Goal: Transaction & Acquisition: Purchase product/service

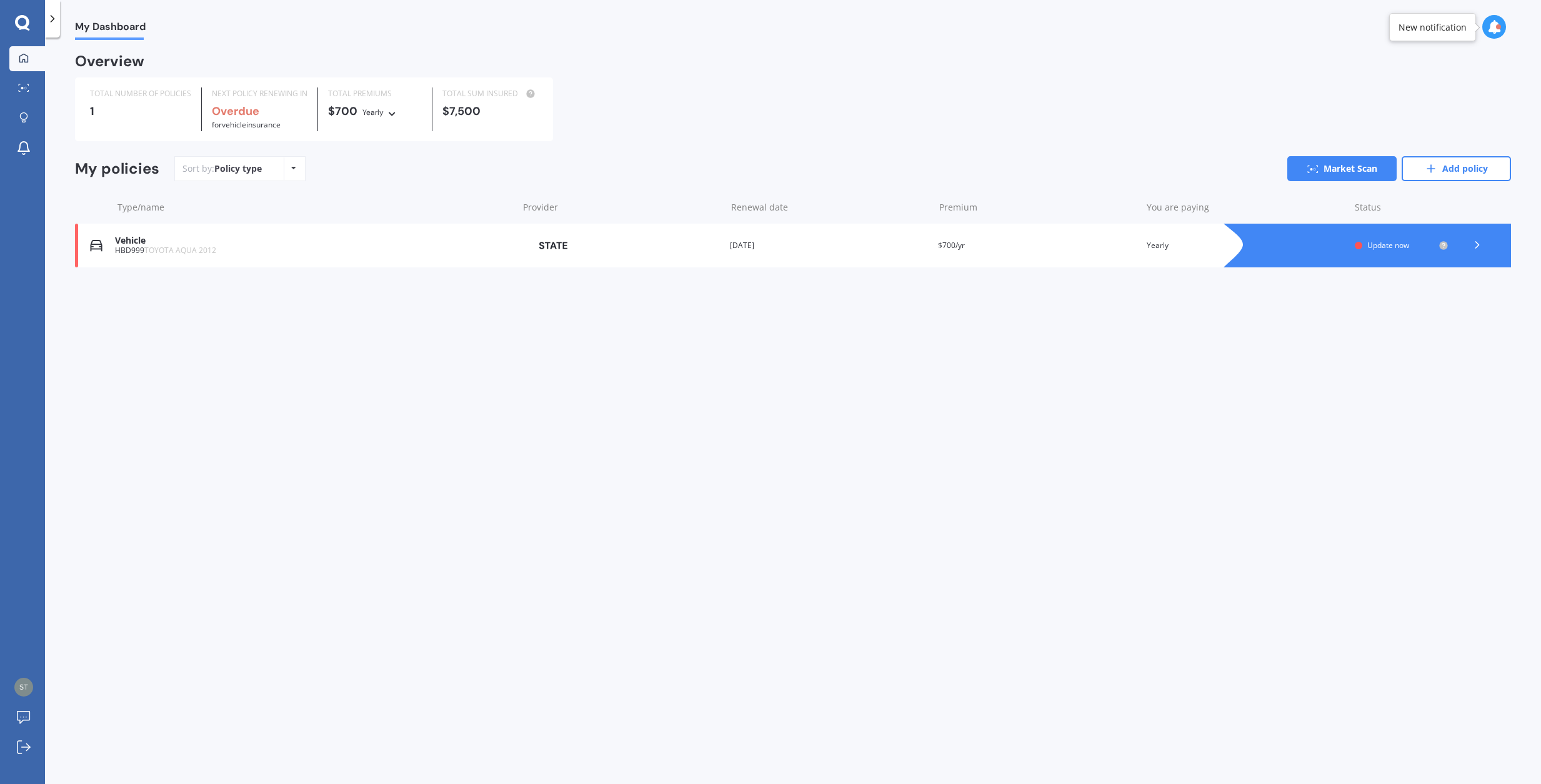
click at [1358, 241] on div at bounding box center [1359, 245] width 8 height 8
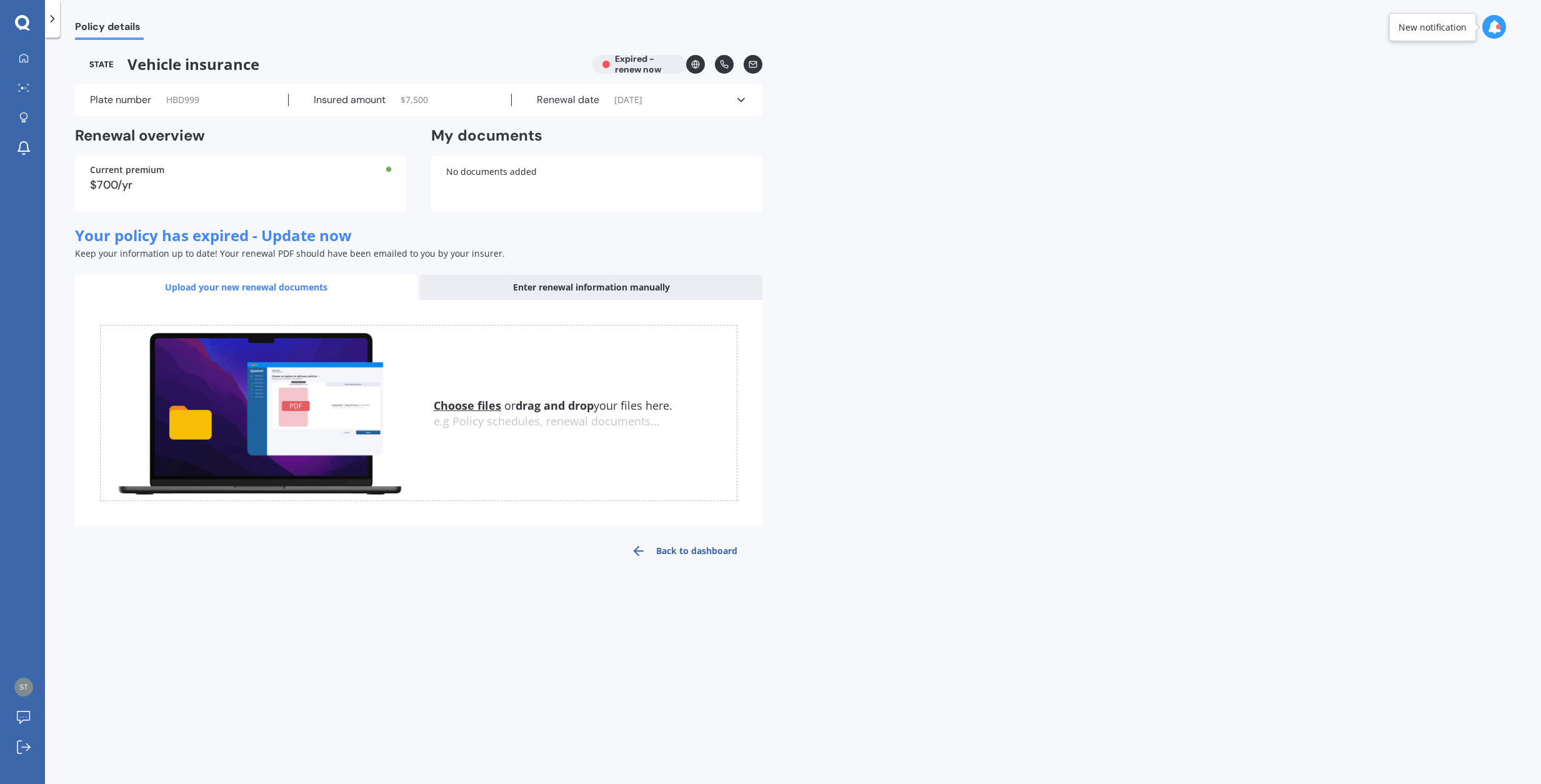
click at [188, 102] on span "HBD999" at bounding box center [183, 100] width 33 height 12
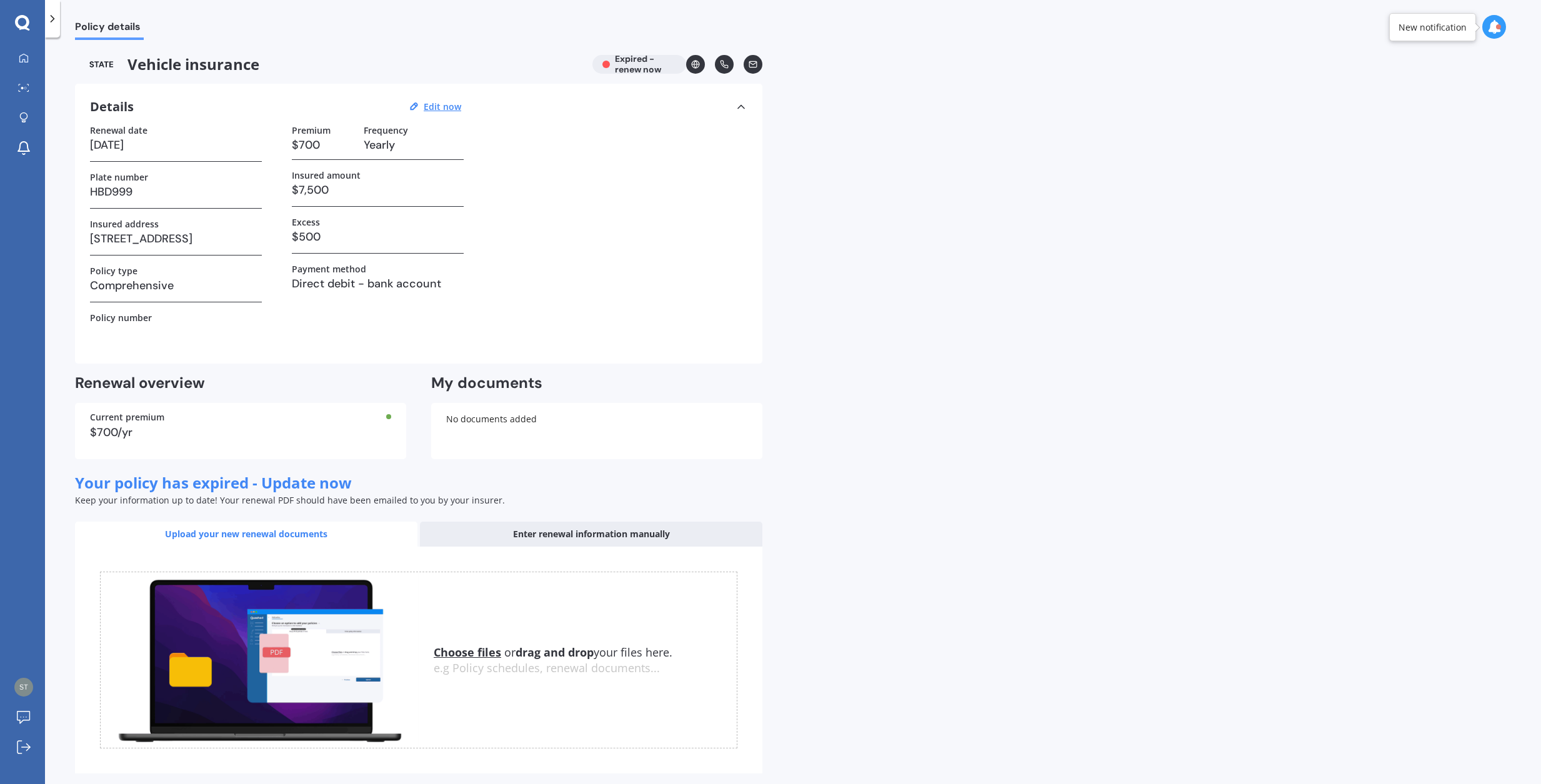
click at [179, 183] on h3 "HBD999" at bounding box center [175, 191] width 172 height 18
drag, startPoint x: 446, startPoint y: 106, endPoint x: 440, endPoint y: 105, distance: 6.1
click at [445, 106] on u "Edit now" at bounding box center [442, 106] width 38 height 11
select select "18"
select select "08"
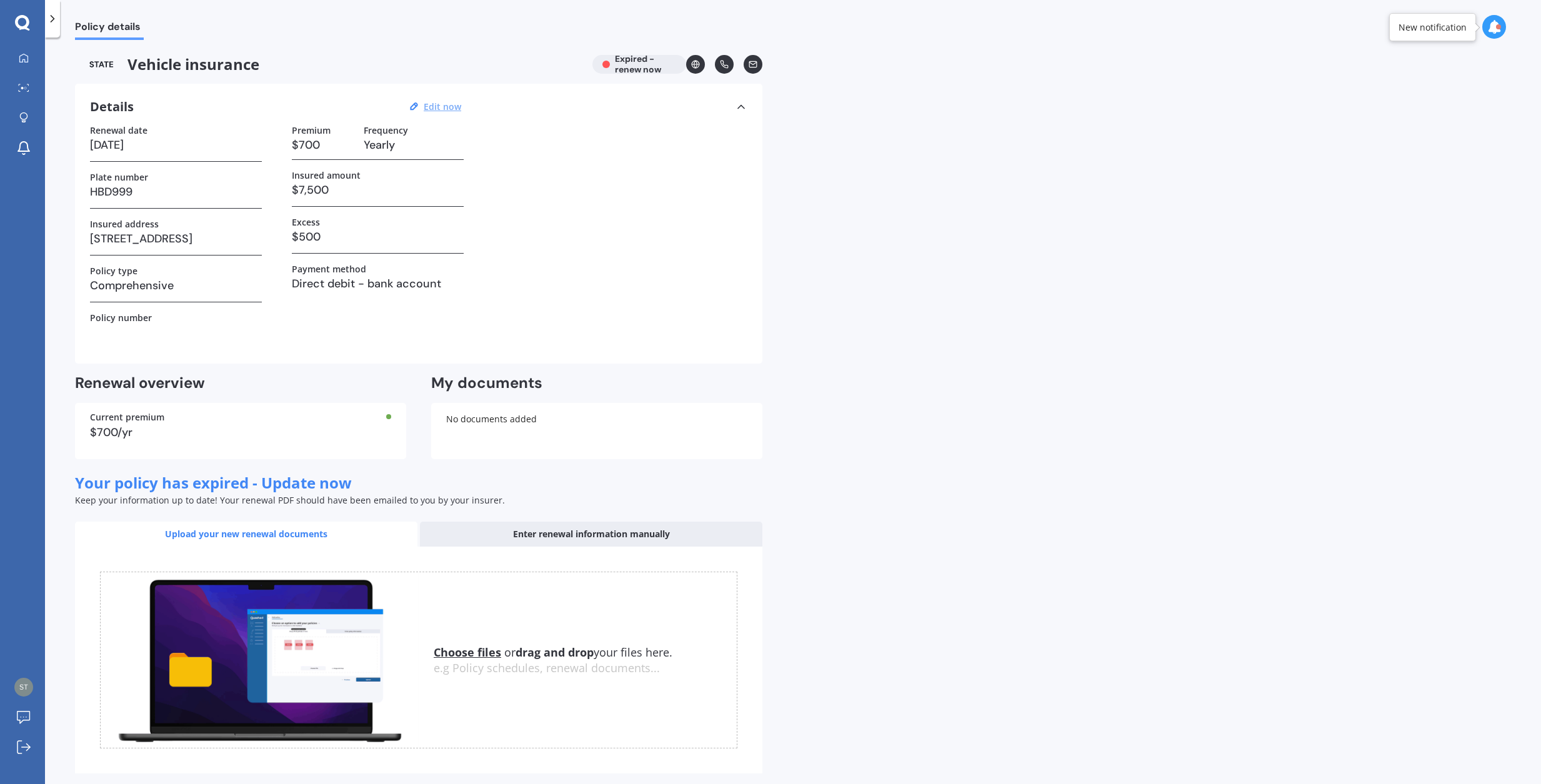
select select "2025"
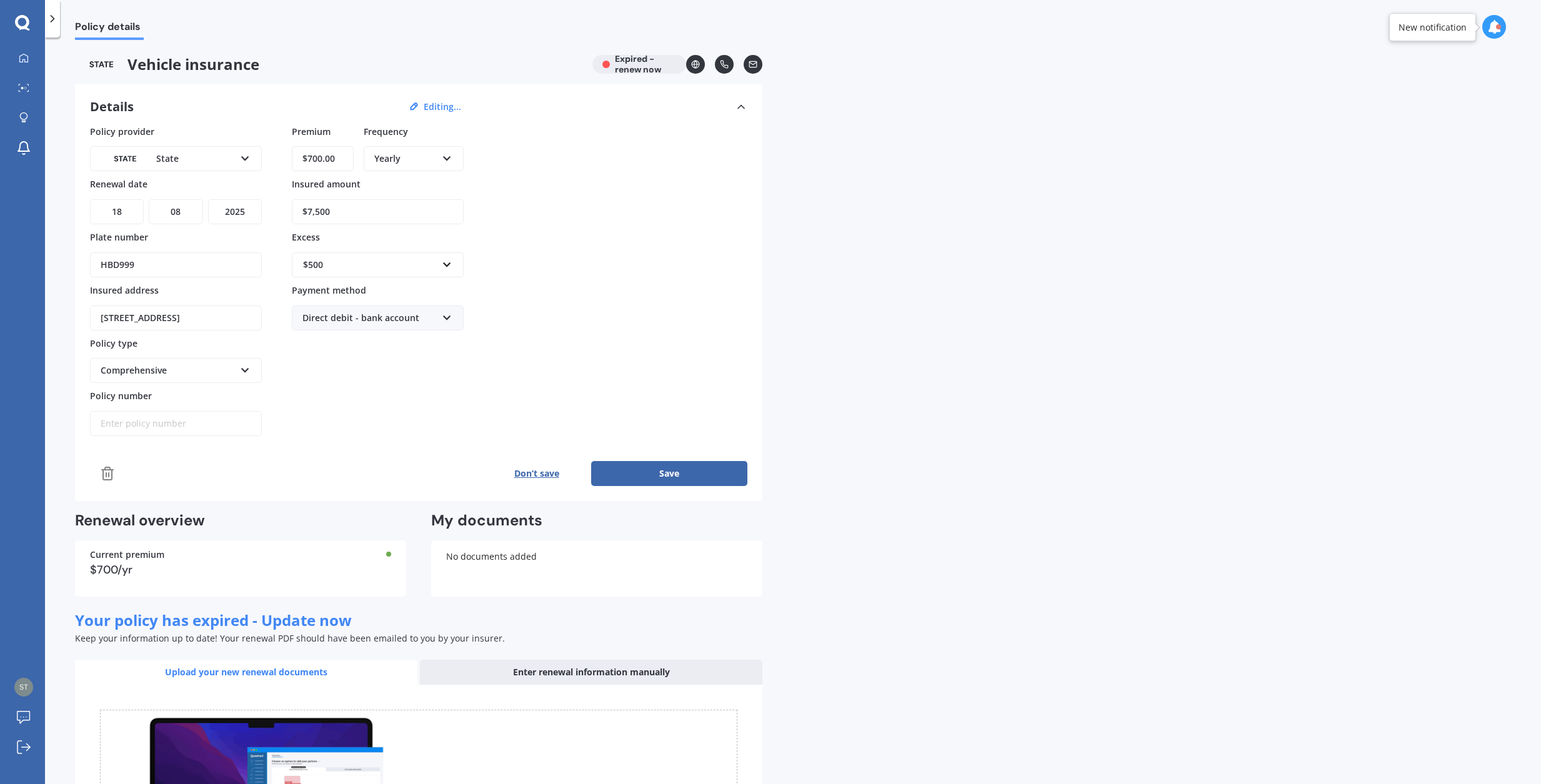
drag, startPoint x: 139, startPoint y: 265, endPoint x: 100, endPoint y: 263, distance: 39.1
click at [77, 257] on div "Details Editing... Policy provider State AA AMI AMP ANZ ASB [PERSON_NAME] Dowa …" at bounding box center [419, 292] width 687 height 418
type input "PJC846"
click at [644, 470] on button "Save" at bounding box center [669, 473] width 156 height 25
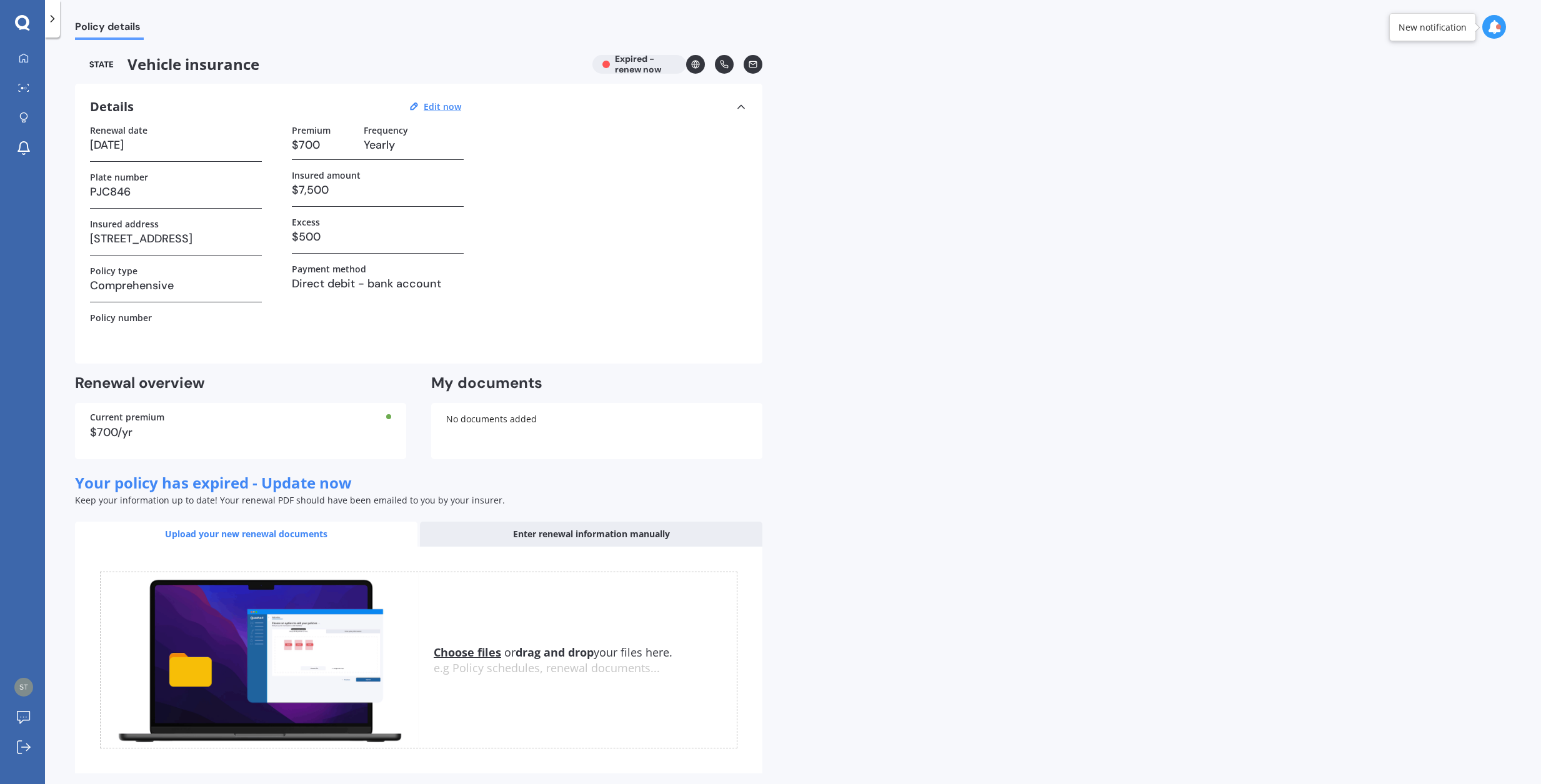
click at [628, 63] on div "Vehicle insurance Expired - renew now" at bounding box center [419, 63] width 687 height 18
click at [607, 64] on div "Vehicle insurance Expired - renew now" at bounding box center [419, 63] width 687 height 18
click at [450, 106] on u "Edit now" at bounding box center [442, 106] width 38 height 11
select select "18"
select select "08"
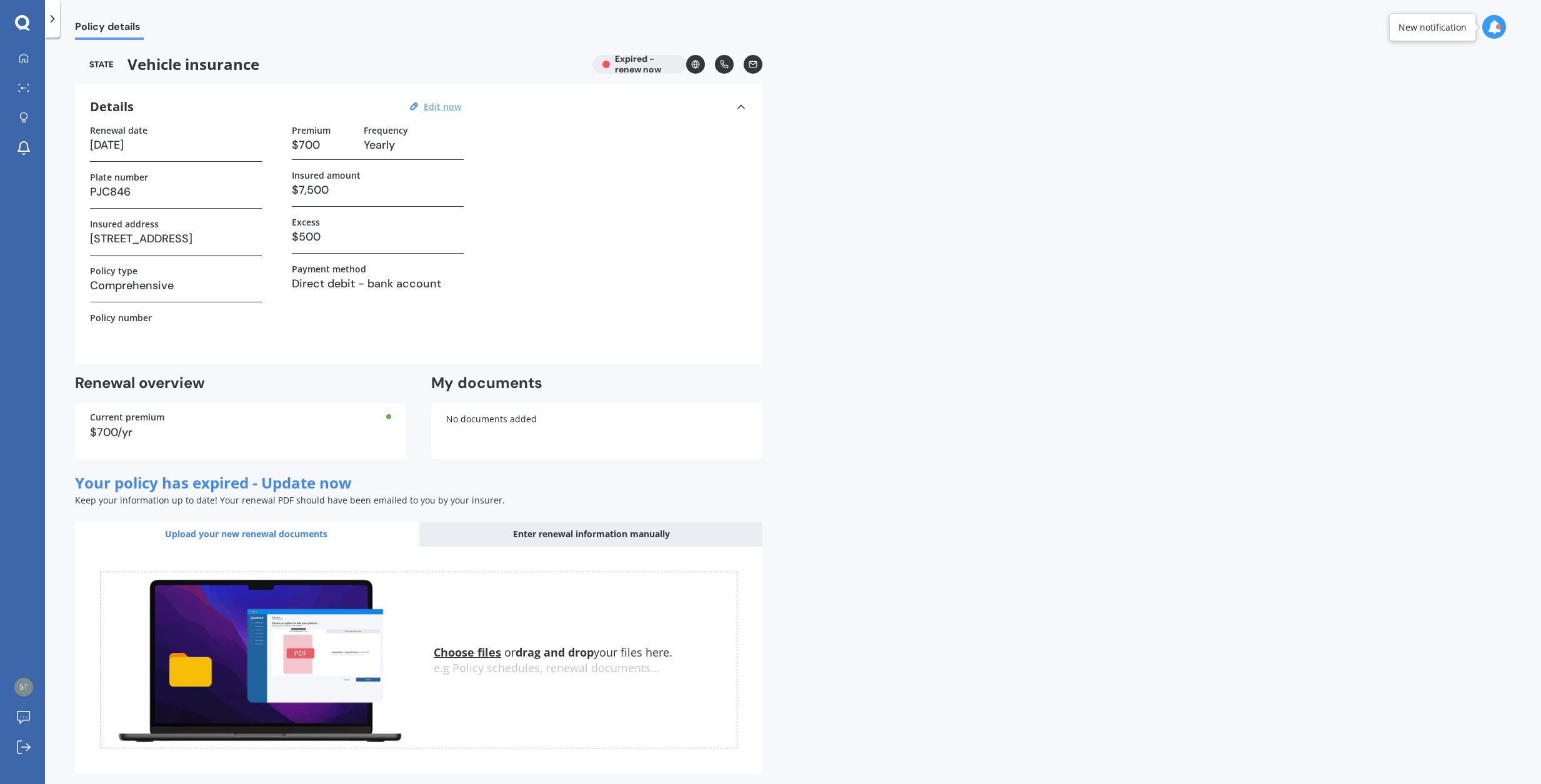
select select "2025"
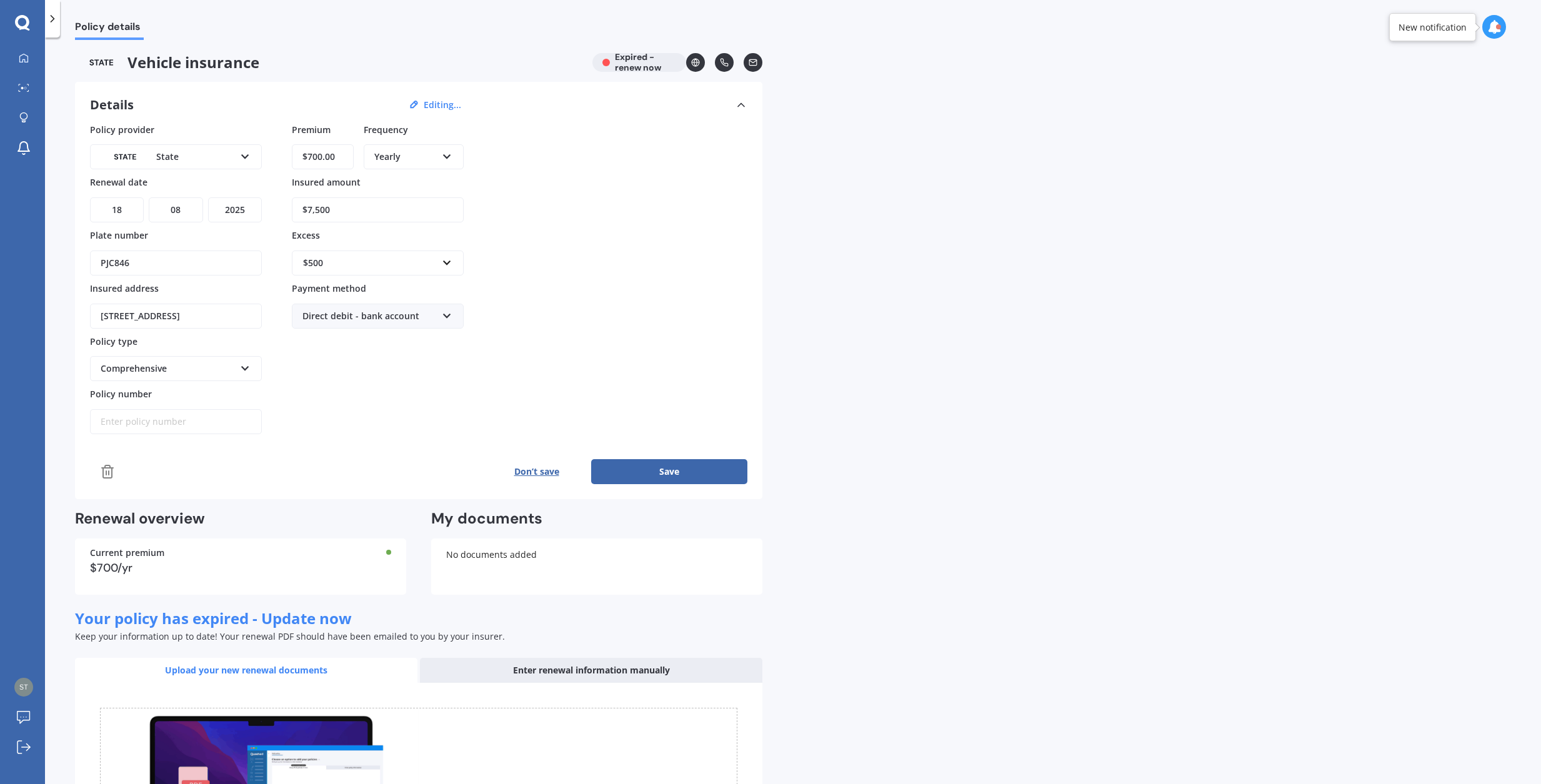
scroll to position [3, 0]
click at [322, 160] on input "$700.00" at bounding box center [322, 156] width 62 height 25
type input "$7.00"
type input "$685.00"
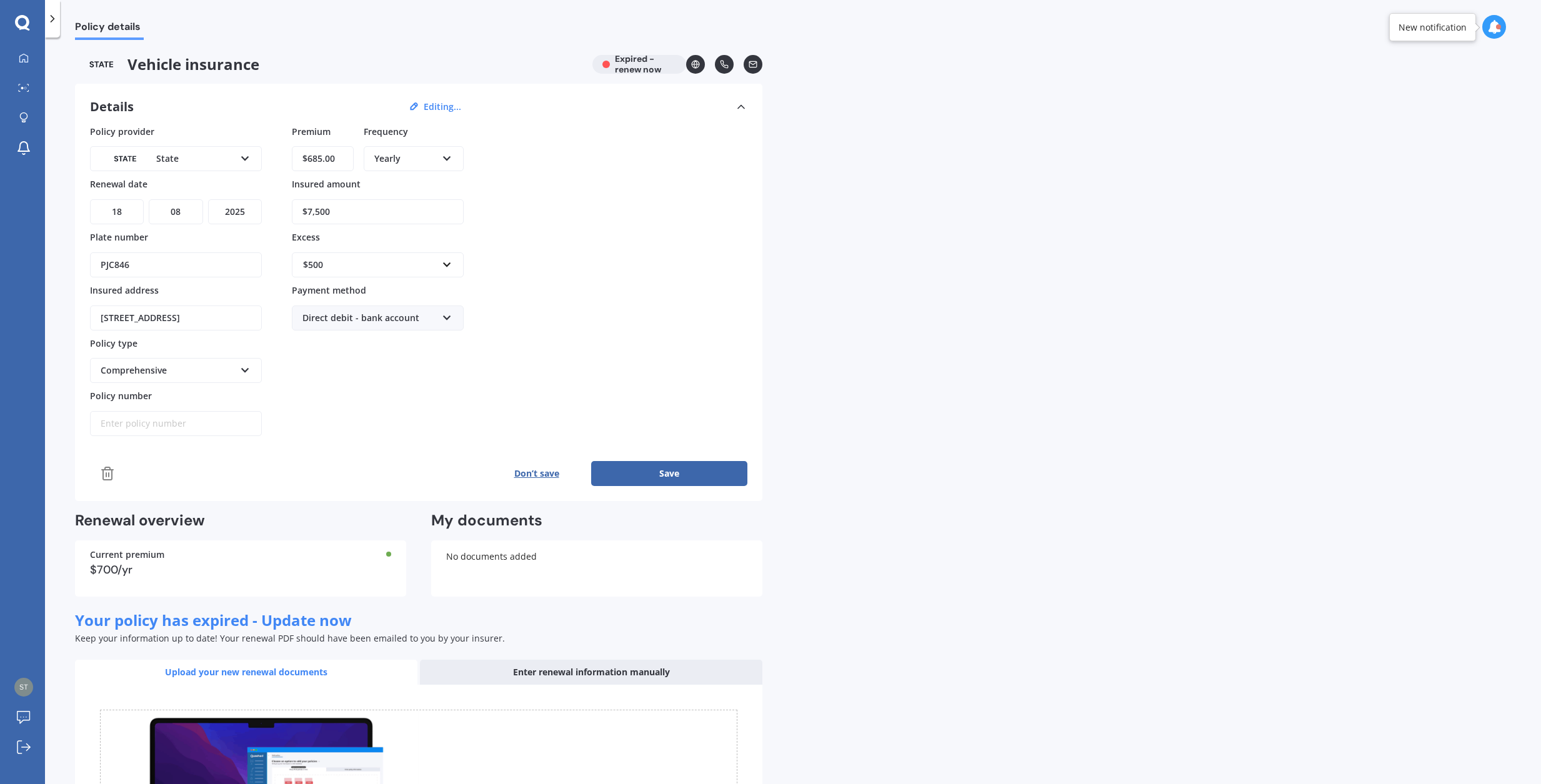
click at [436, 192] on div "$7,500" at bounding box center [377, 204] width 172 height 41
click at [25, 54] on icon at bounding box center [23, 57] width 10 height 10
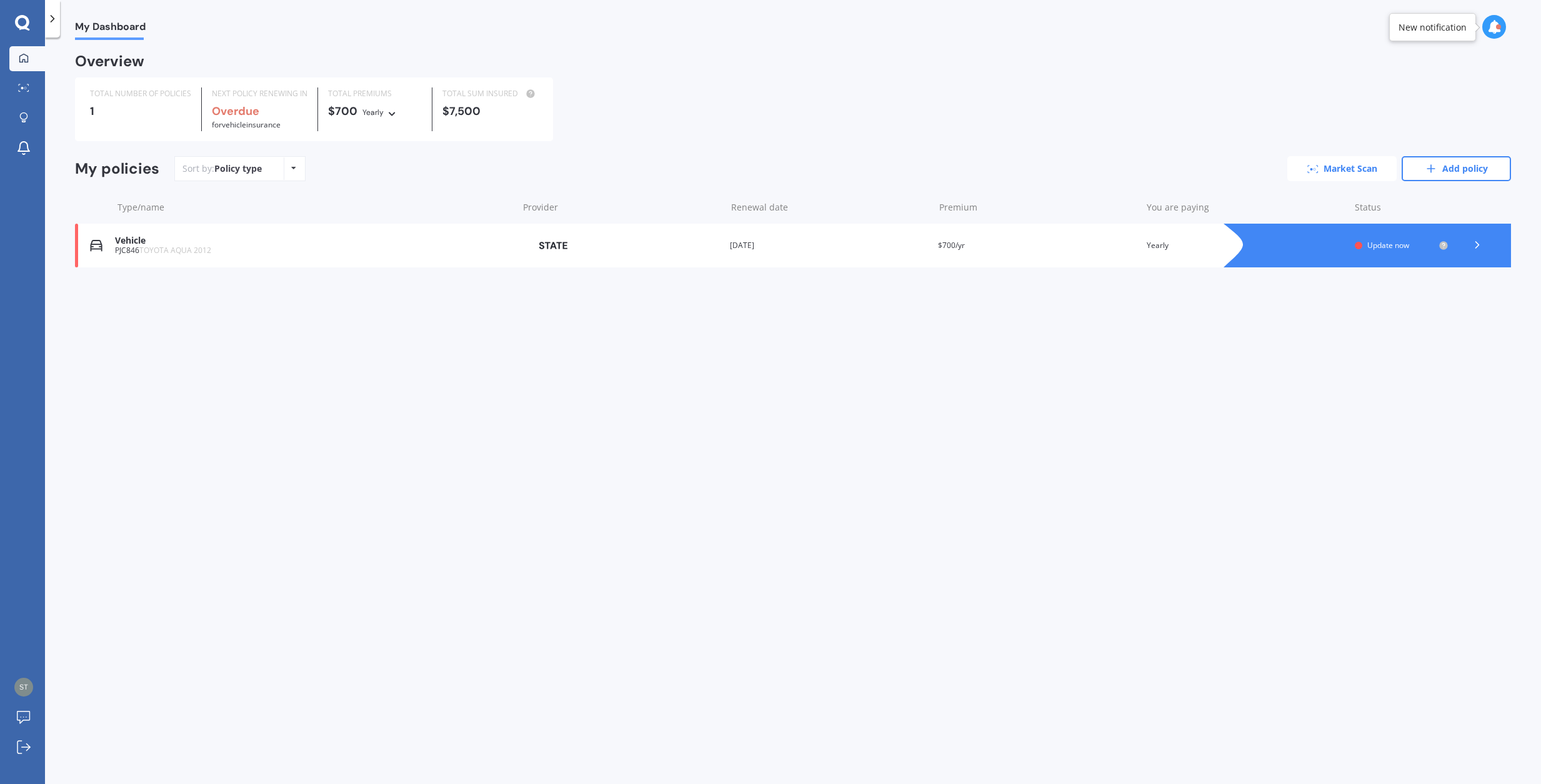
click at [1329, 165] on link "Market Scan" at bounding box center [1342, 168] width 109 height 25
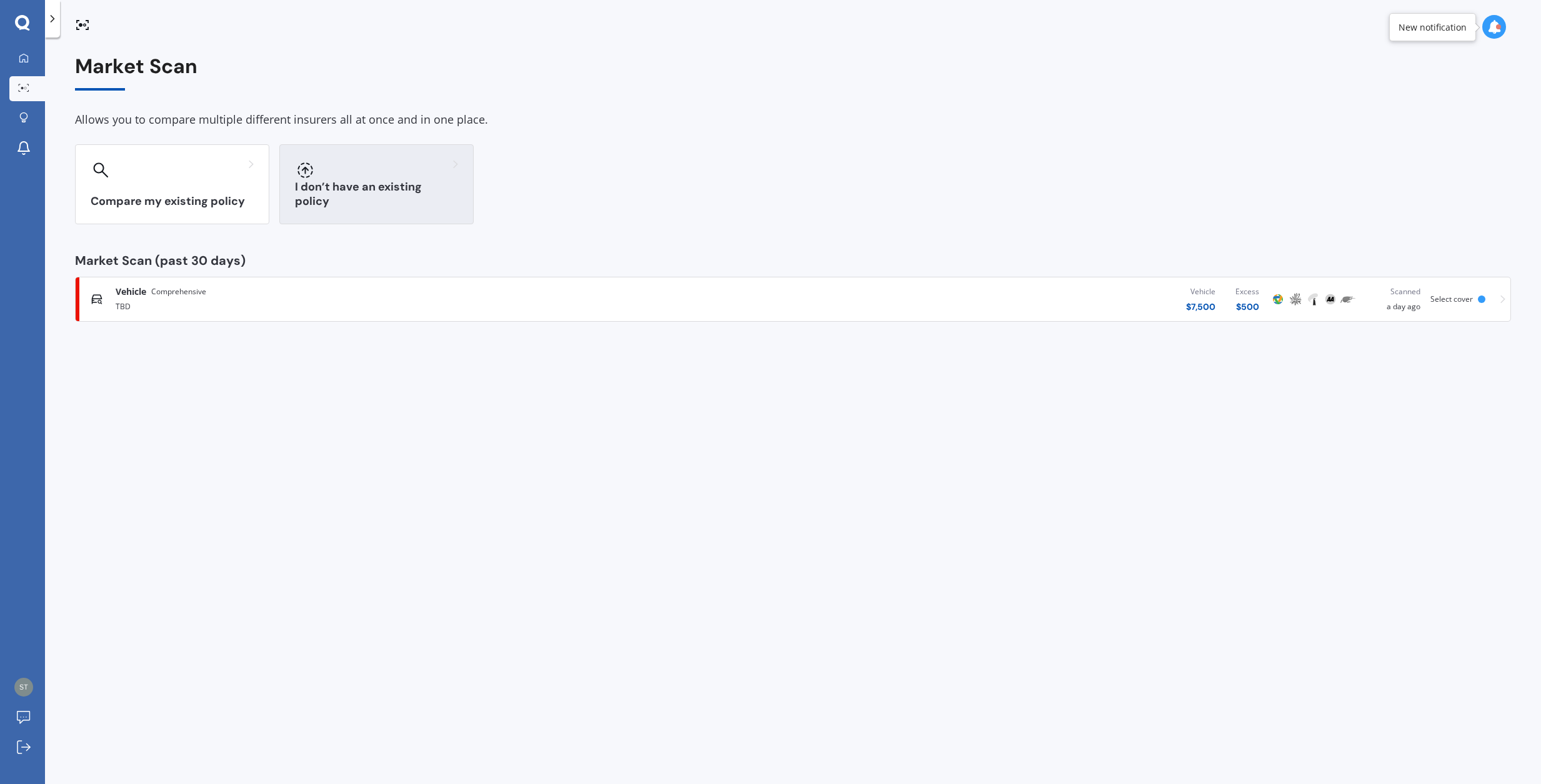
click at [436, 195] on h3 "I don’t have an existing policy" at bounding box center [376, 194] width 163 height 29
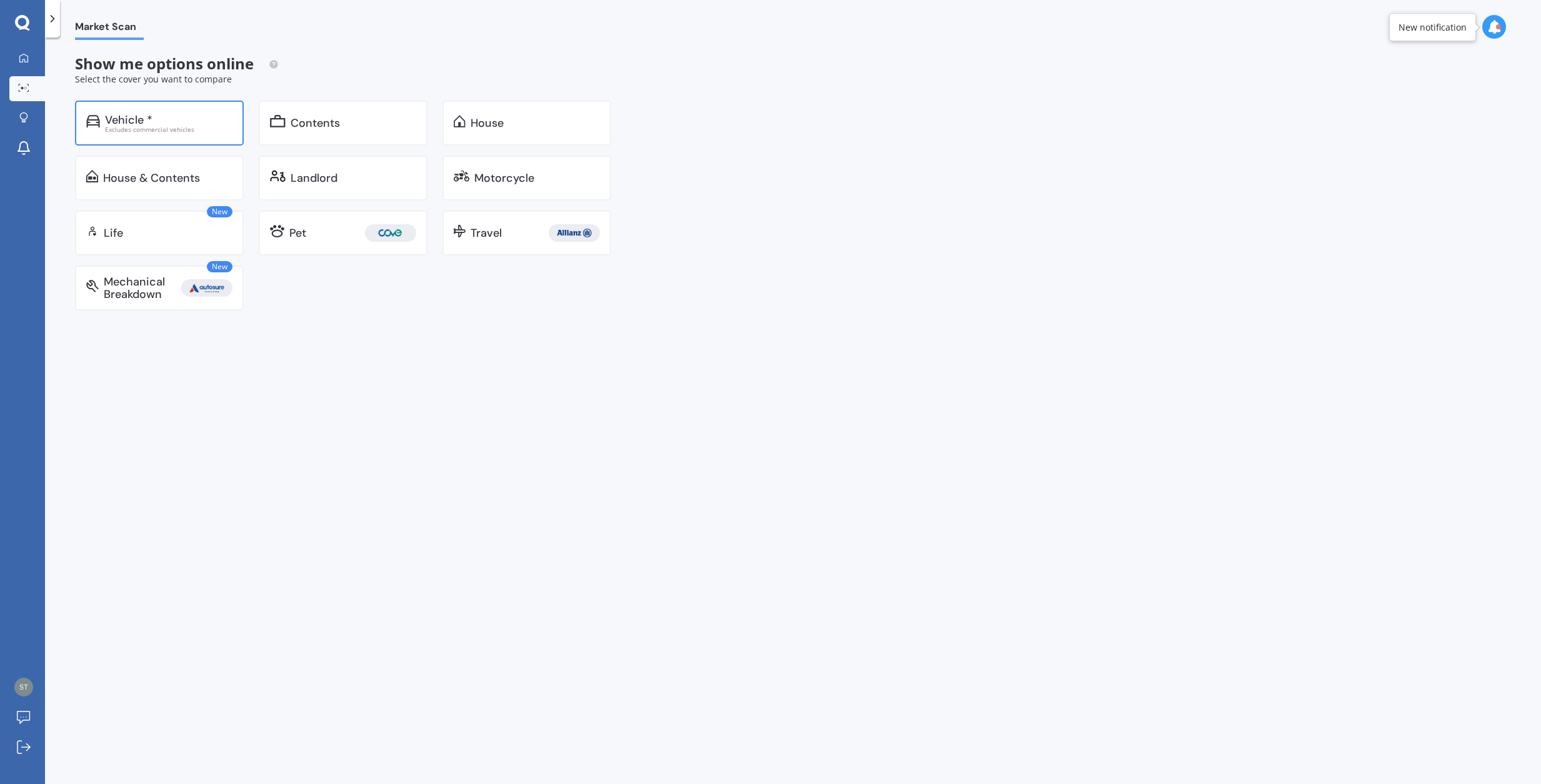
click at [208, 114] on div "Vehicle *" at bounding box center [168, 120] width 128 height 12
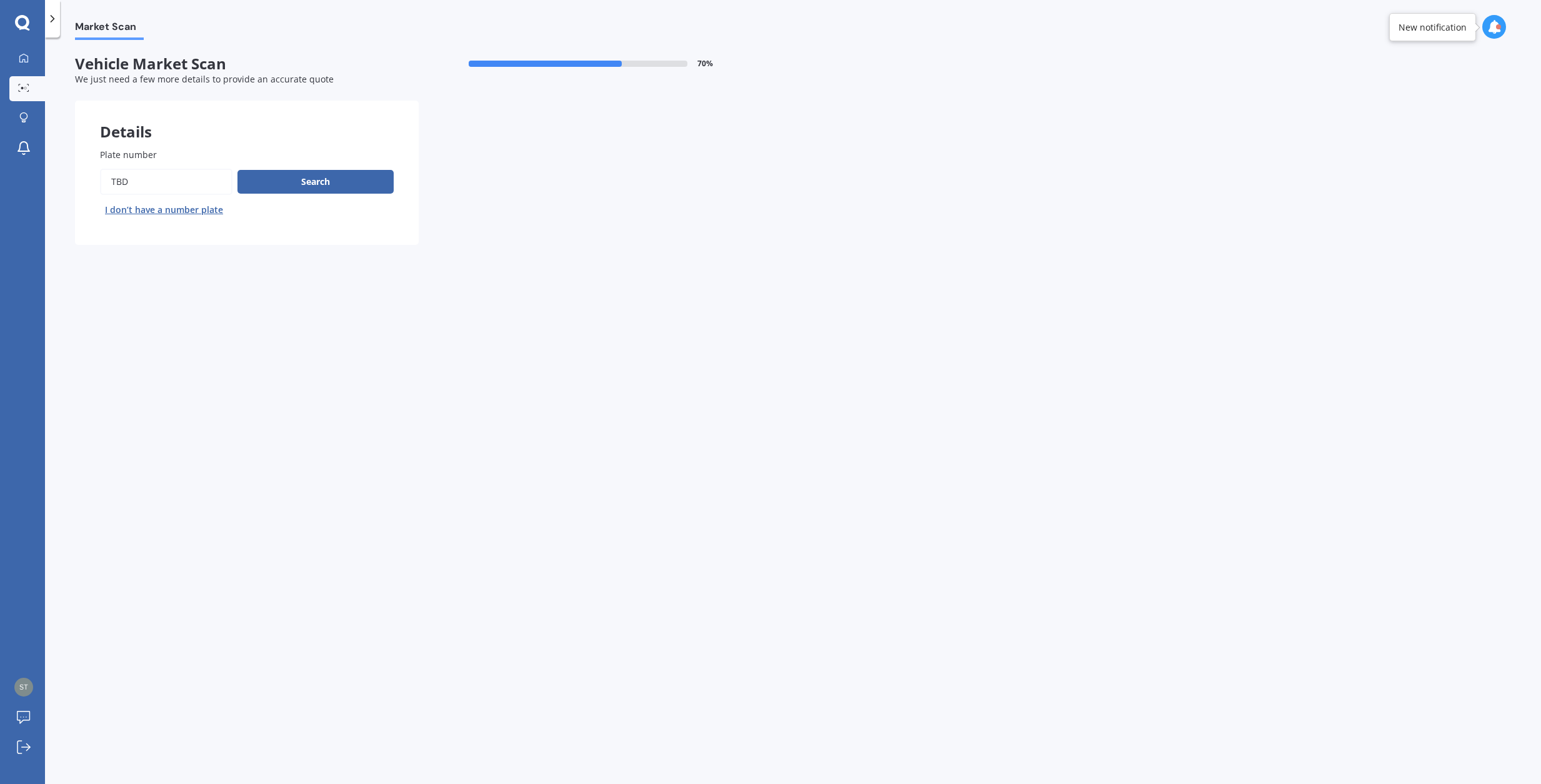
click at [192, 175] on input "Plate number" at bounding box center [166, 181] width 132 height 26
type input "T"
type input "PJC846"
click at [302, 178] on button "Search" at bounding box center [315, 181] width 156 height 24
select select "TOYOTA"
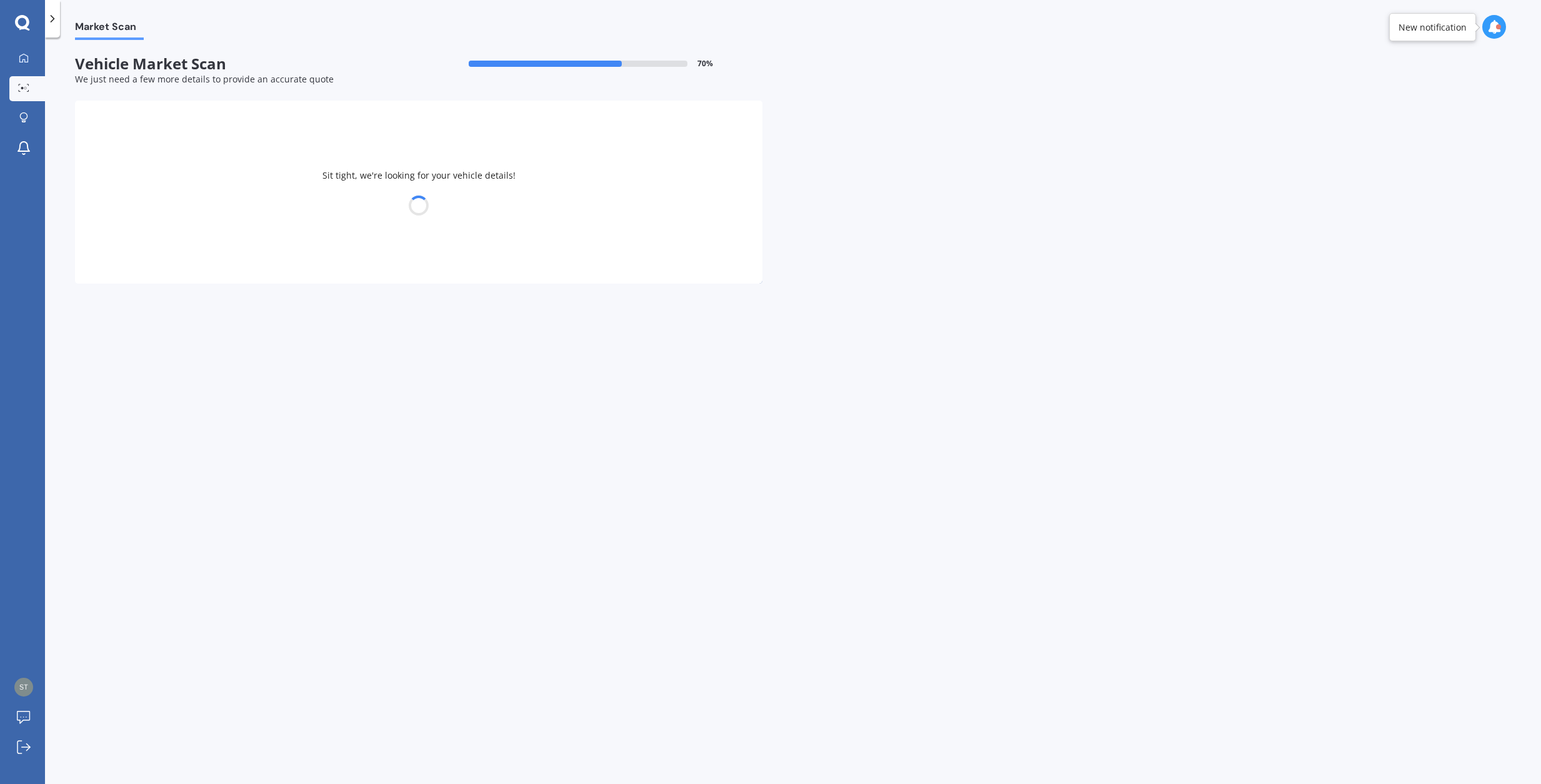
select select "AQUA"
select select "30"
select select "10"
select select "1960"
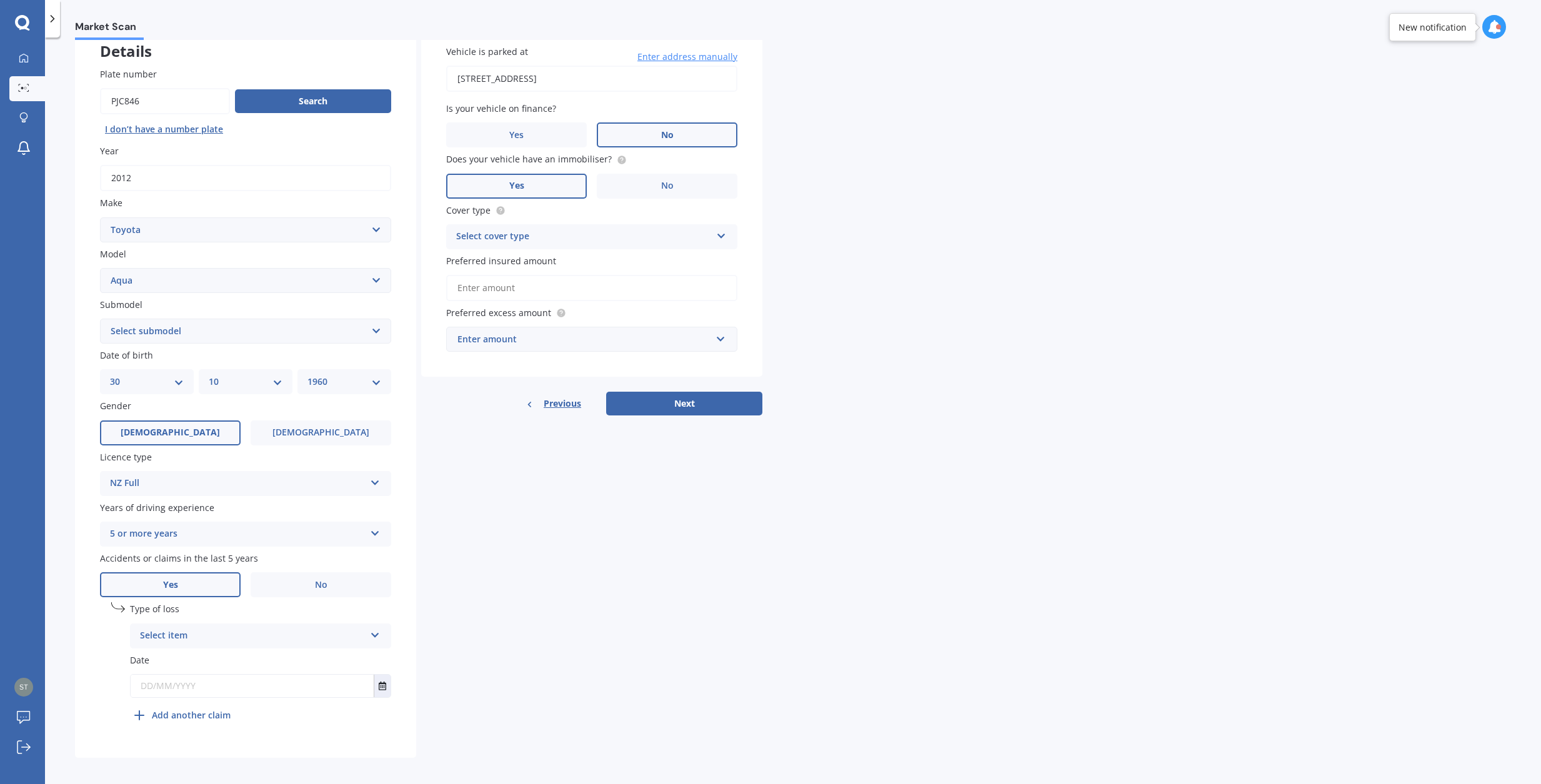
select select "HYBRID"
click at [213, 628] on div "Select item" at bounding box center [252, 635] width 225 height 15
click at [204, 655] on span "At fault accident" at bounding box center [176, 660] width 70 height 11
click at [226, 675] on input "text" at bounding box center [252, 686] width 243 height 23
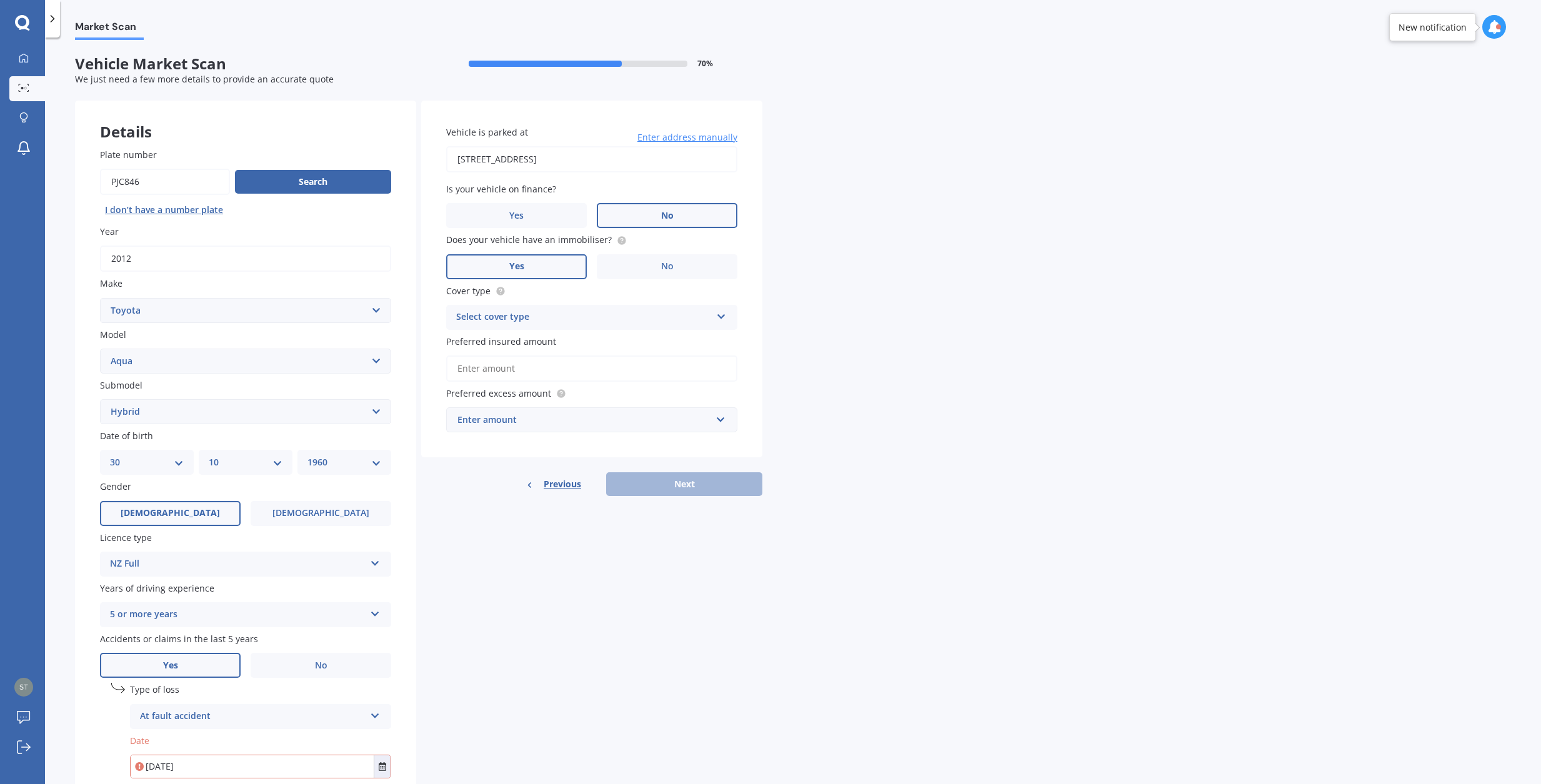
click at [574, 310] on div "Select cover type" at bounding box center [583, 317] width 255 height 15
type input "[DATE]"
click at [535, 343] on div "Comprehensive" at bounding box center [591, 342] width 290 height 23
click at [547, 373] on input "Preferred insured amount" at bounding box center [591, 369] width 291 height 26
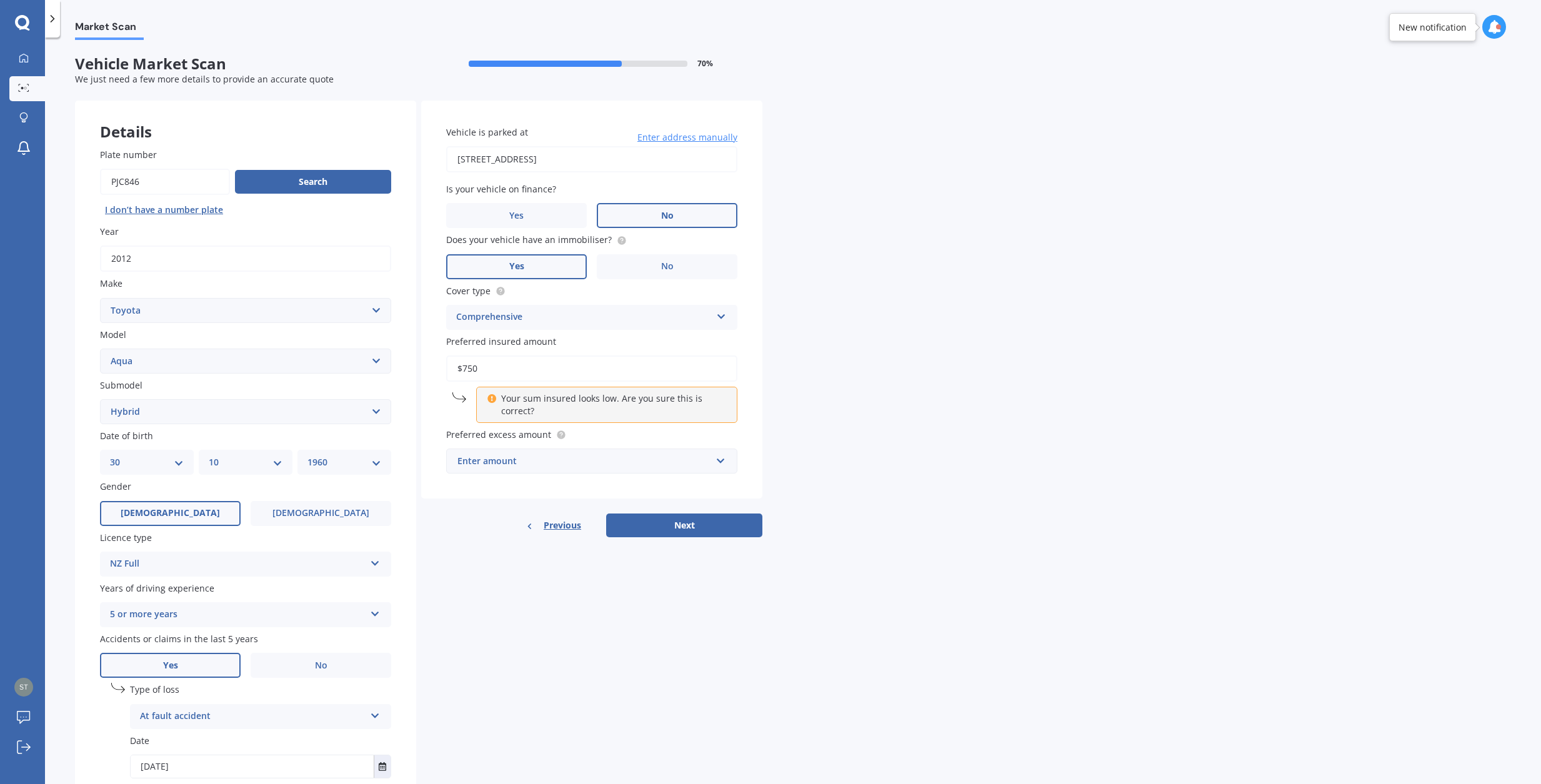
type input "$7,500"
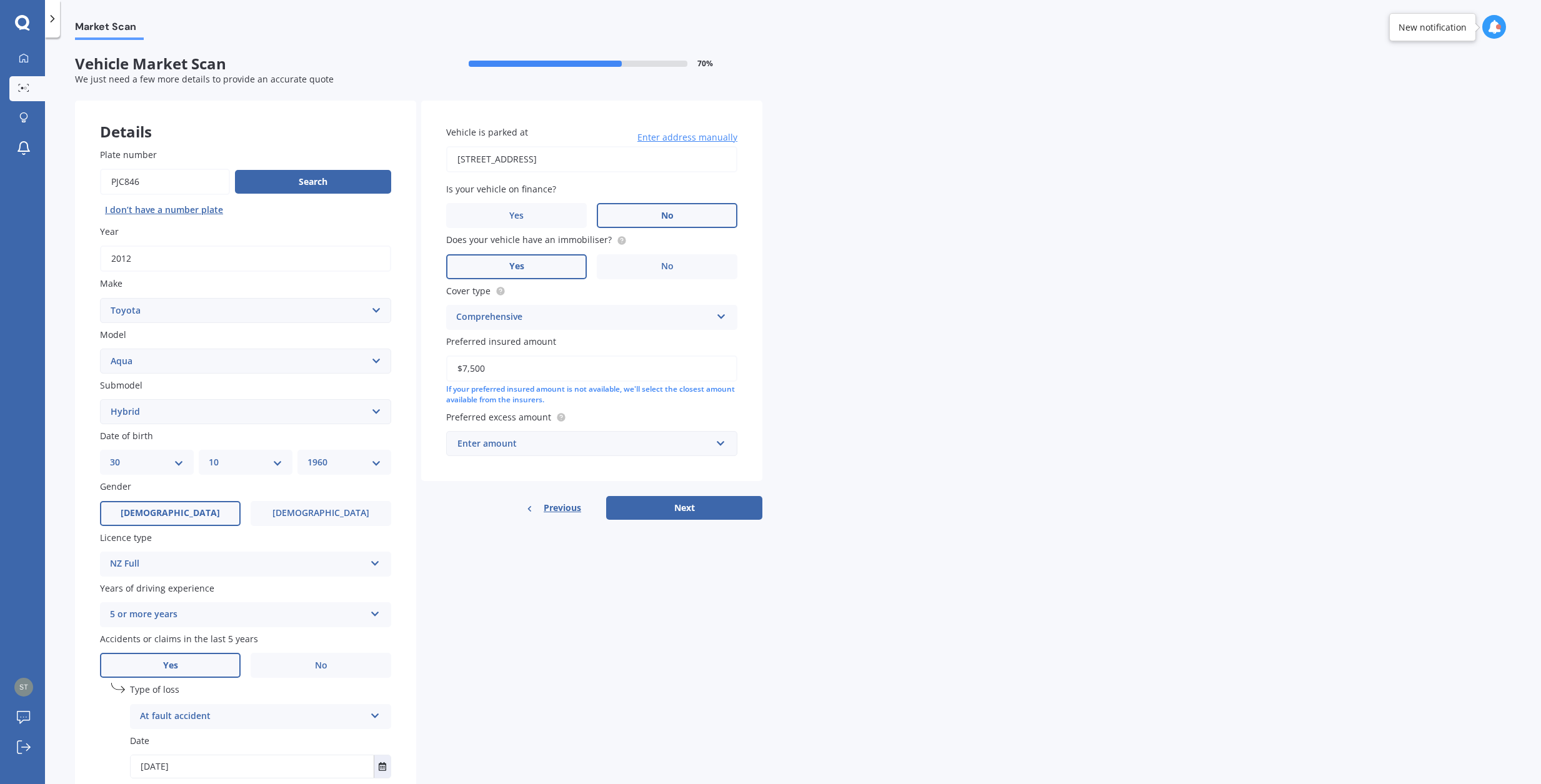
click at [543, 439] on div "Enter amount" at bounding box center [584, 444] width 254 height 14
click at [489, 506] on div "$500" at bounding box center [591, 513] width 290 height 23
click at [695, 521] on button "Next" at bounding box center [684, 521] width 156 height 24
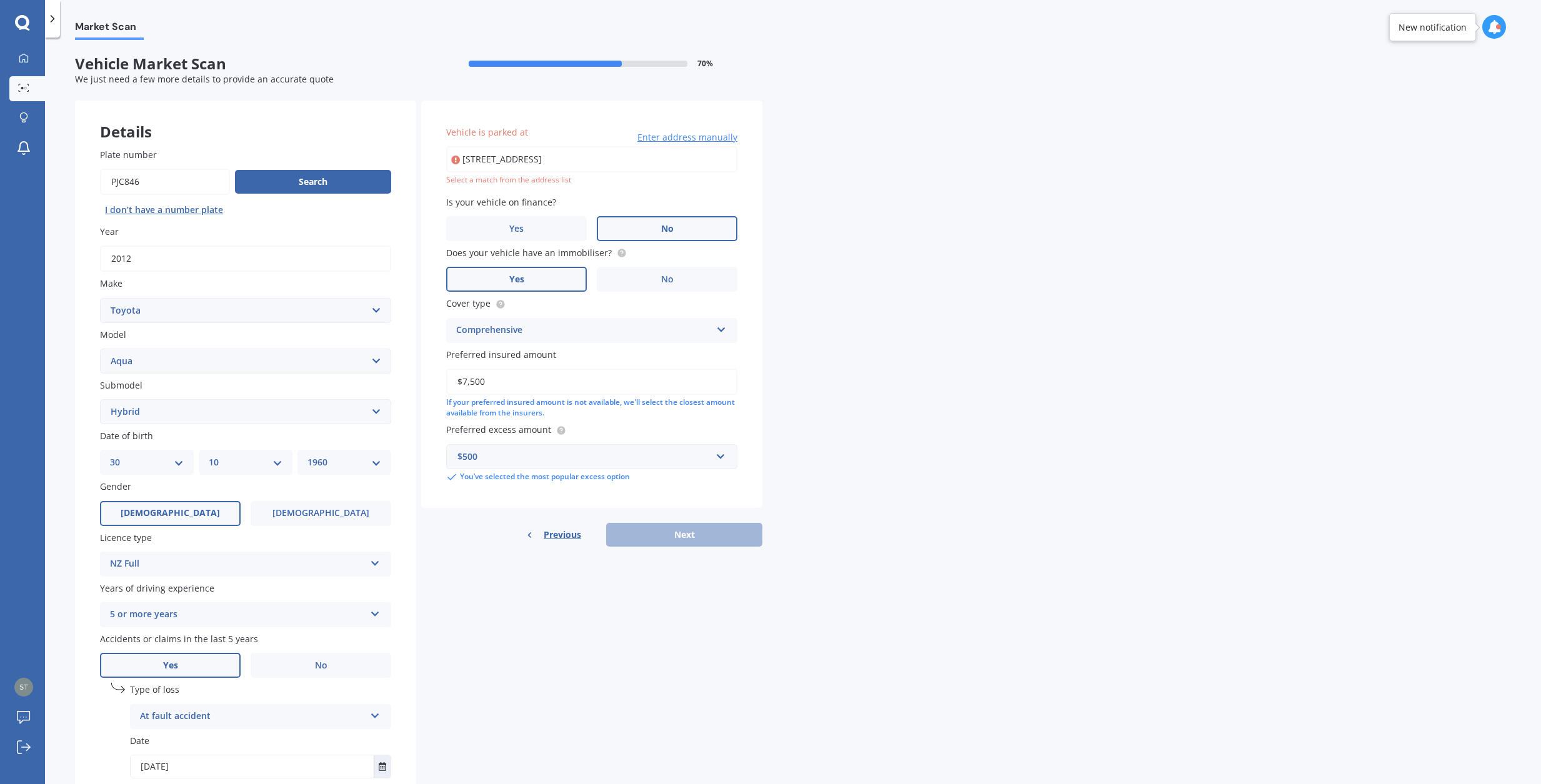
type input "[STREET_ADDRESS]"
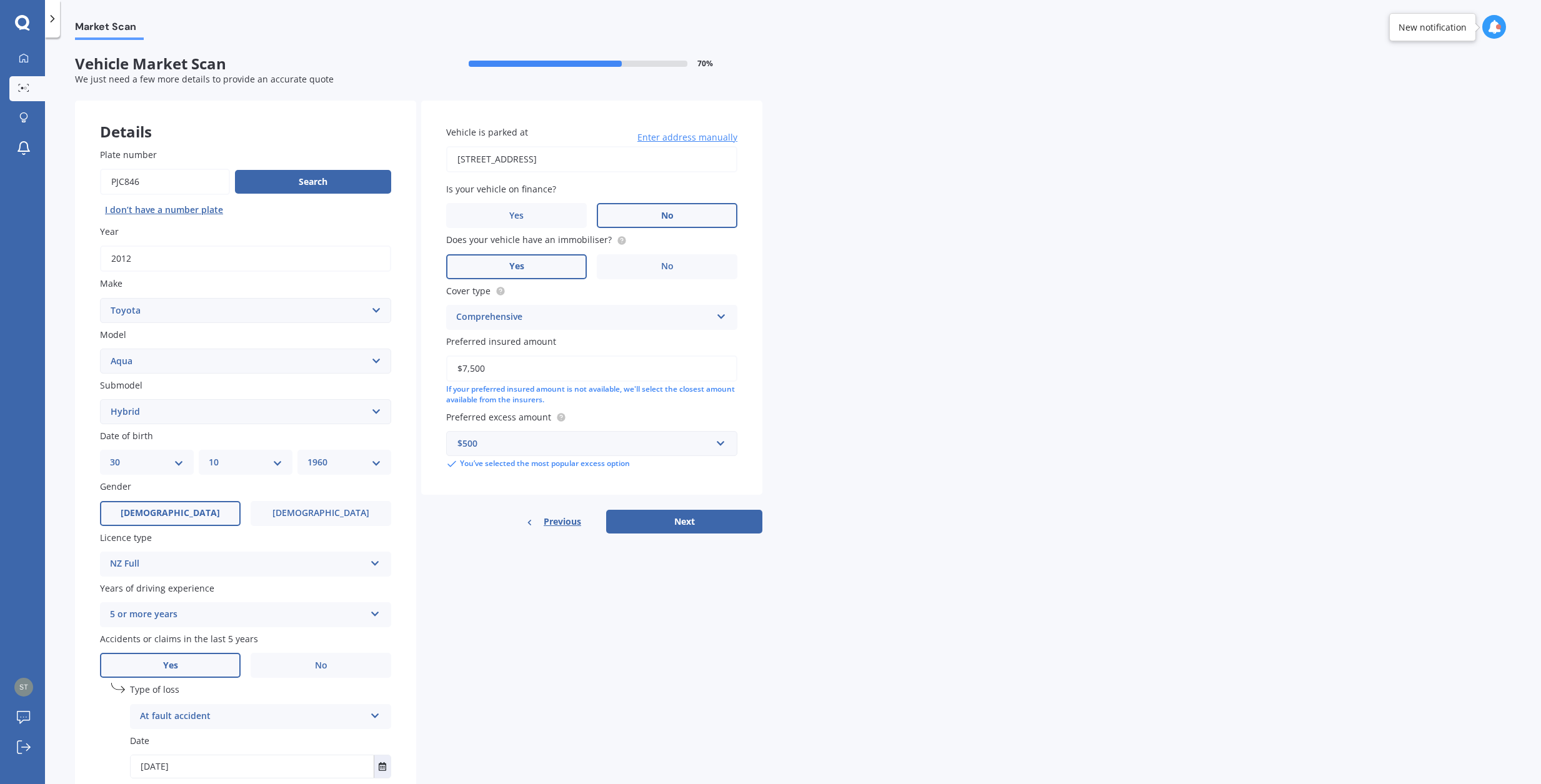
click at [695, 523] on button "Next" at bounding box center [684, 521] width 156 height 24
select select "30"
select select "10"
select select "1960"
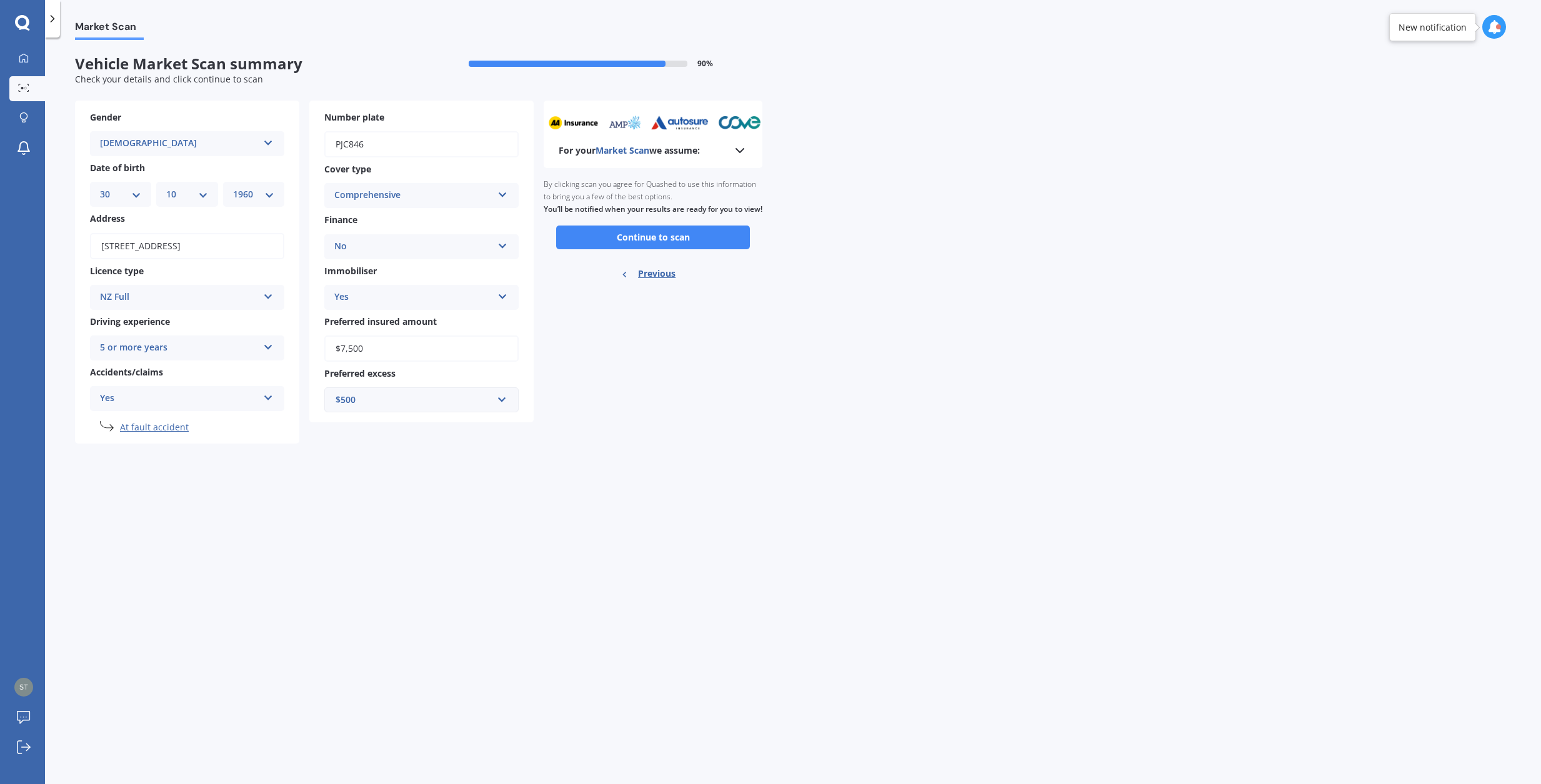
click at [689, 246] on button "Continue to scan" at bounding box center [653, 237] width 194 height 24
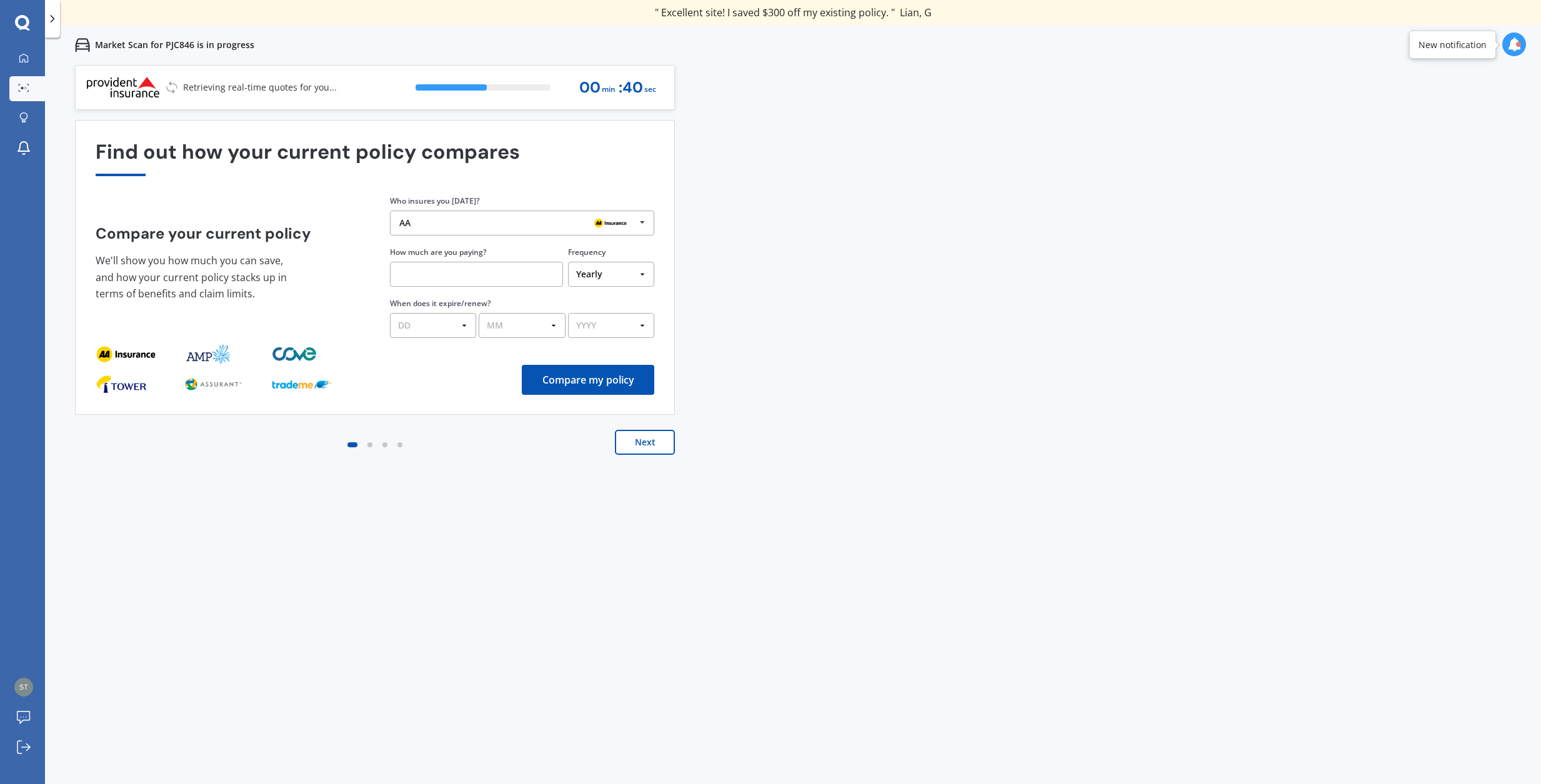
click at [645, 439] on button "Next" at bounding box center [645, 442] width 60 height 25
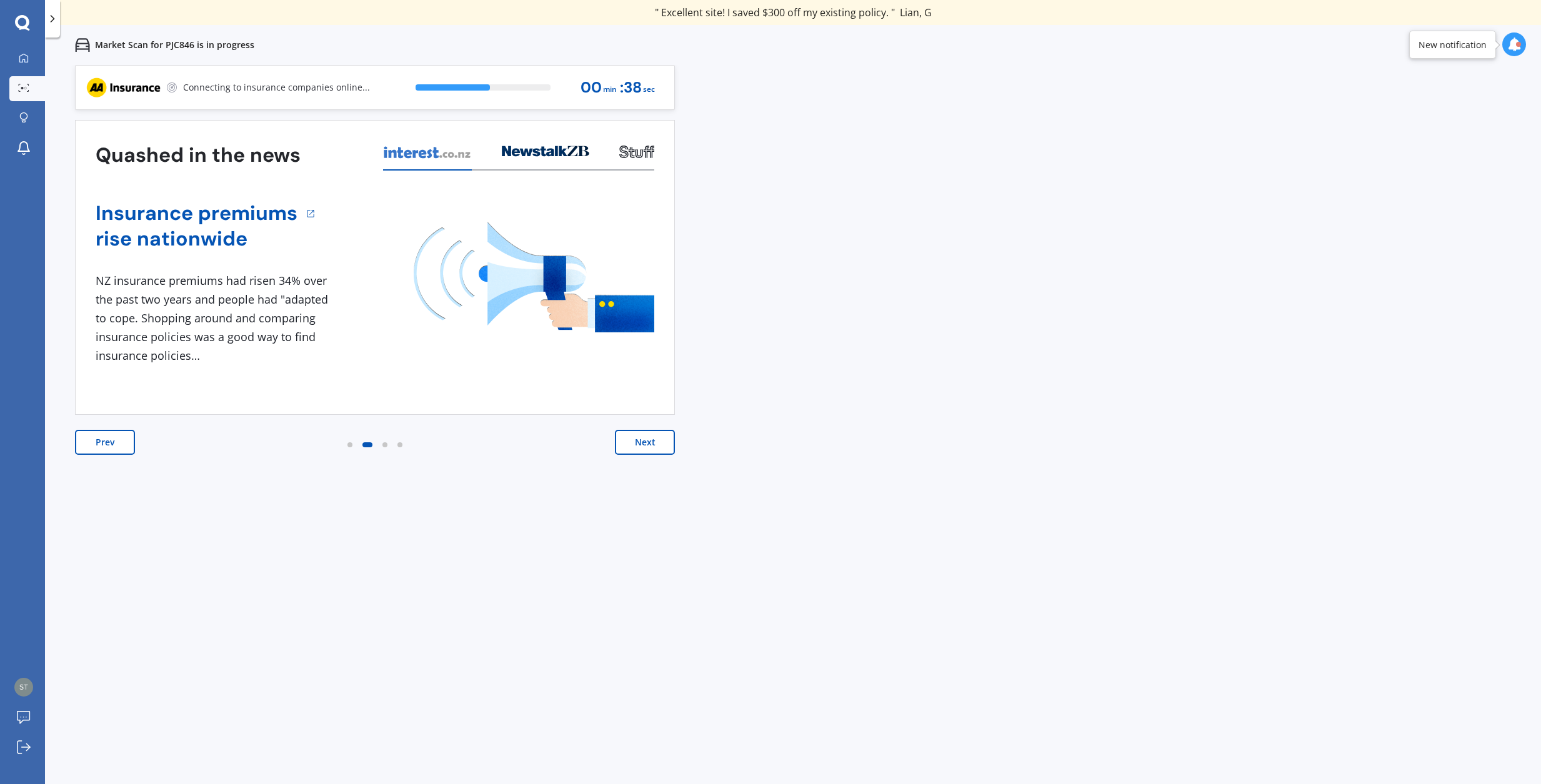
click at [643, 439] on button "Next" at bounding box center [645, 442] width 60 height 25
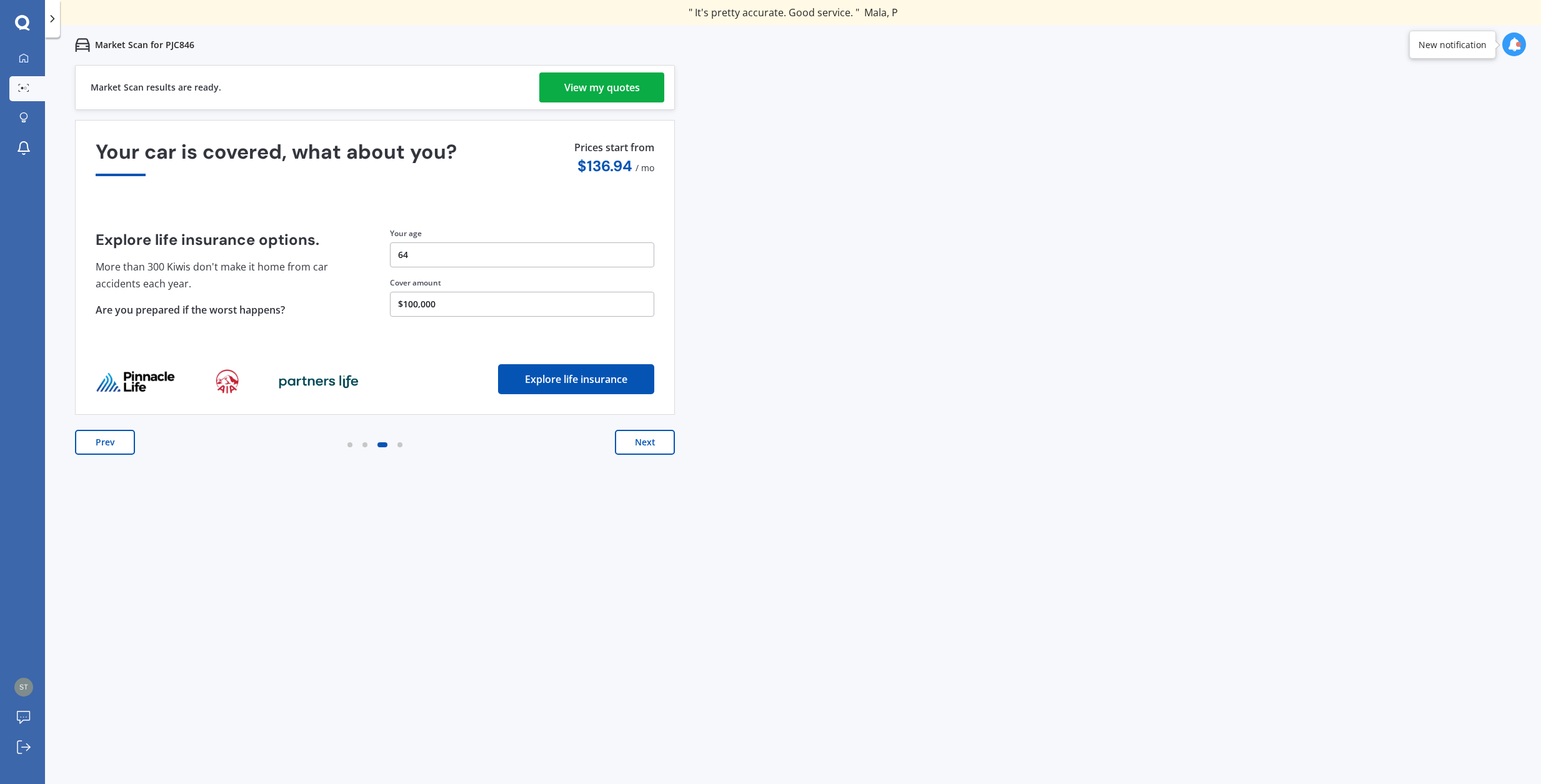
click at [632, 82] on div "View my quotes" at bounding box center [602, 87] width 76 height 30
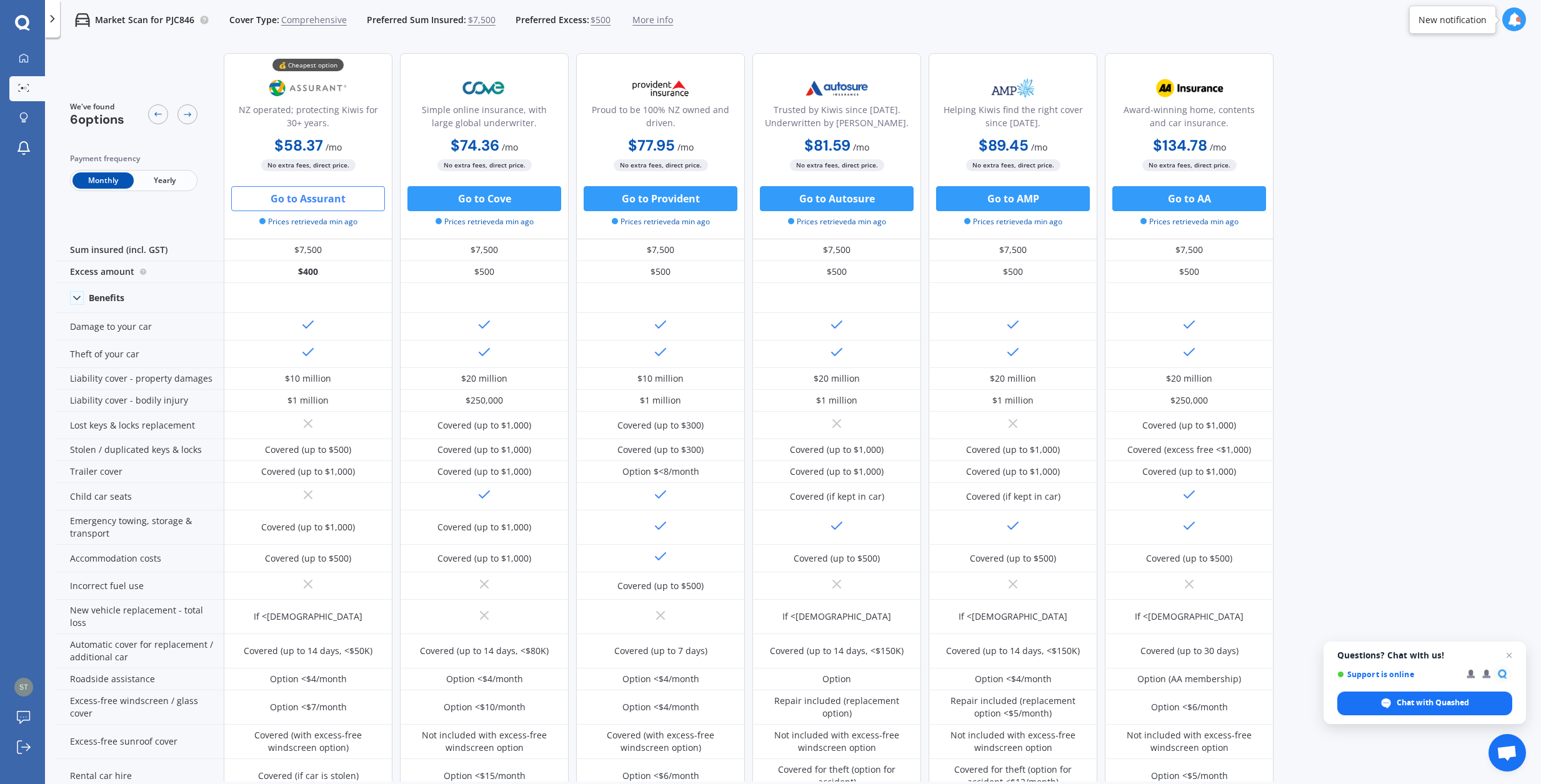
click at [336, 202] on button "Go to Assurant" at bounding box center [307, 198] width 153 height 25
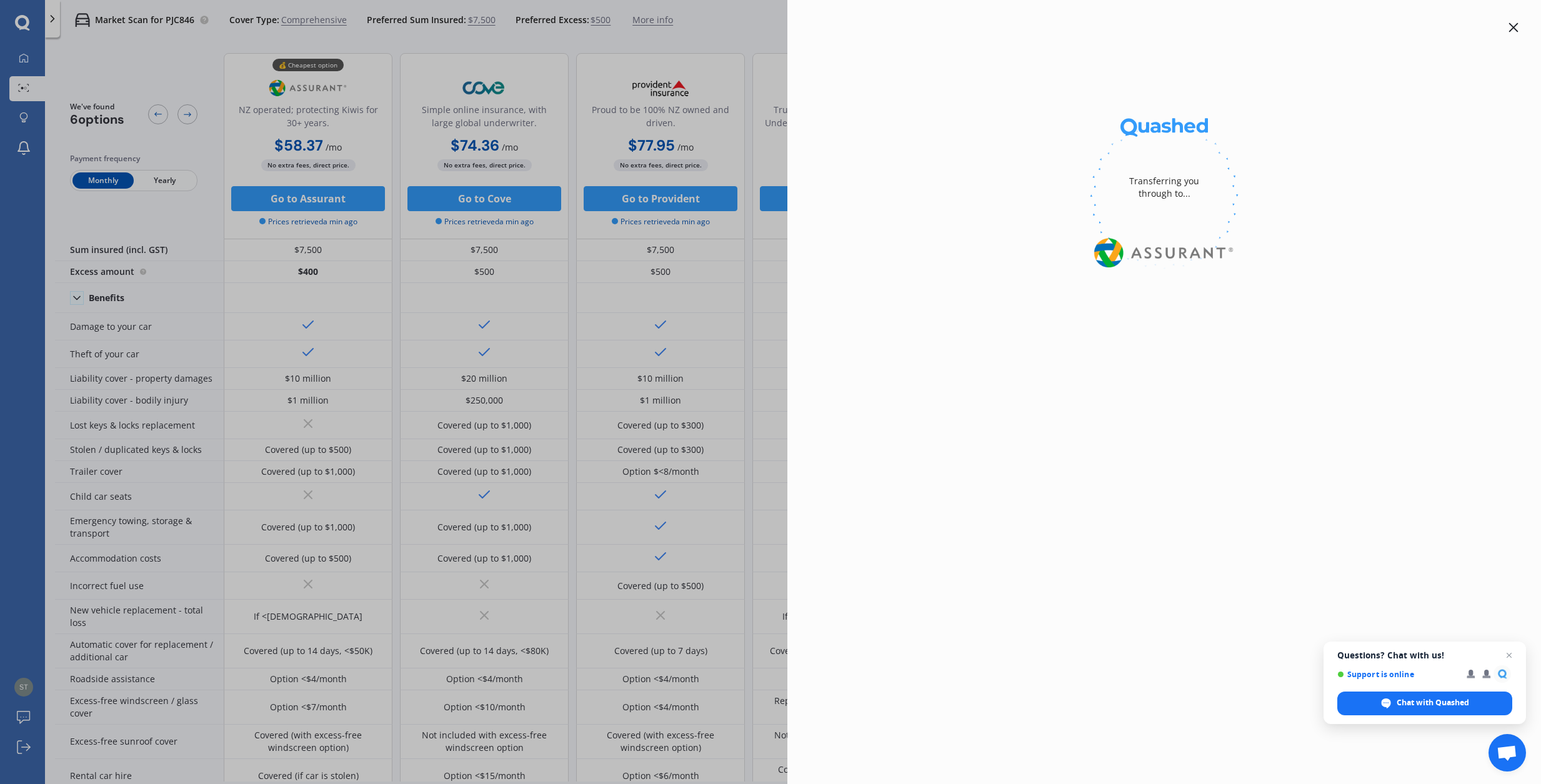
select select "Monthly"
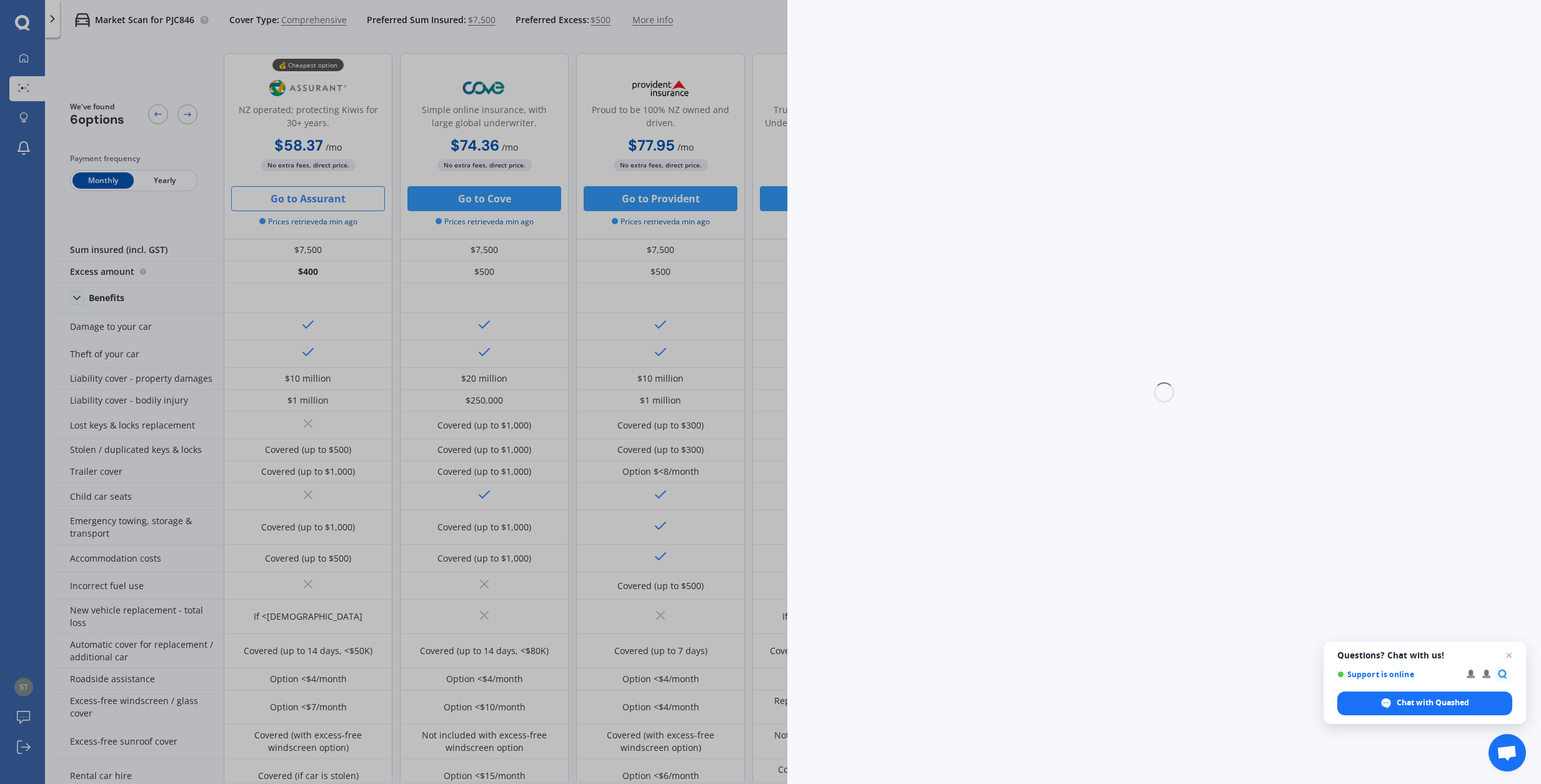
select select "full"
select select "0"
select select "Canterbury"
select select "TOYOTA"
select select "AQUA"
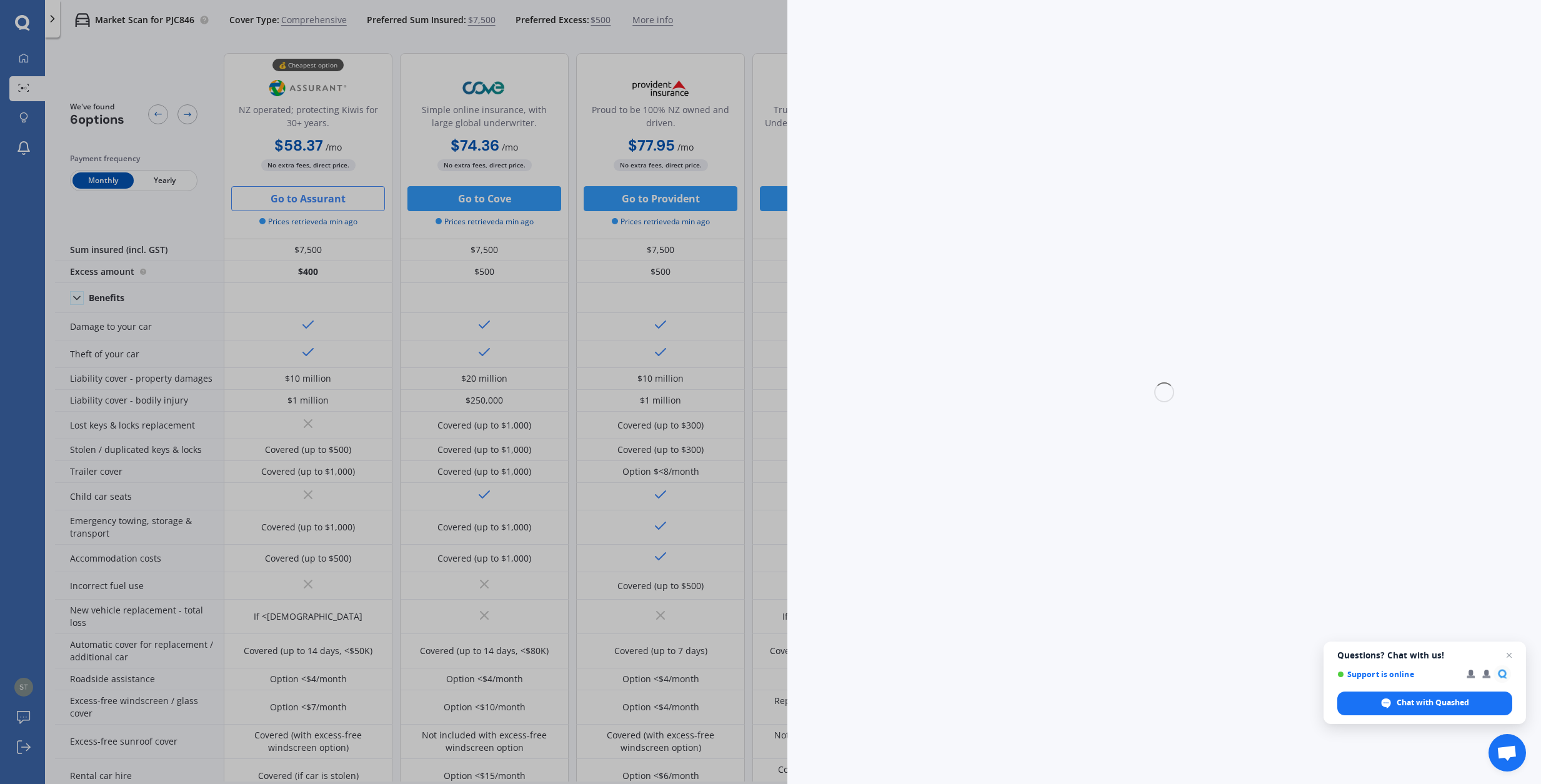
select select "HYBRID"
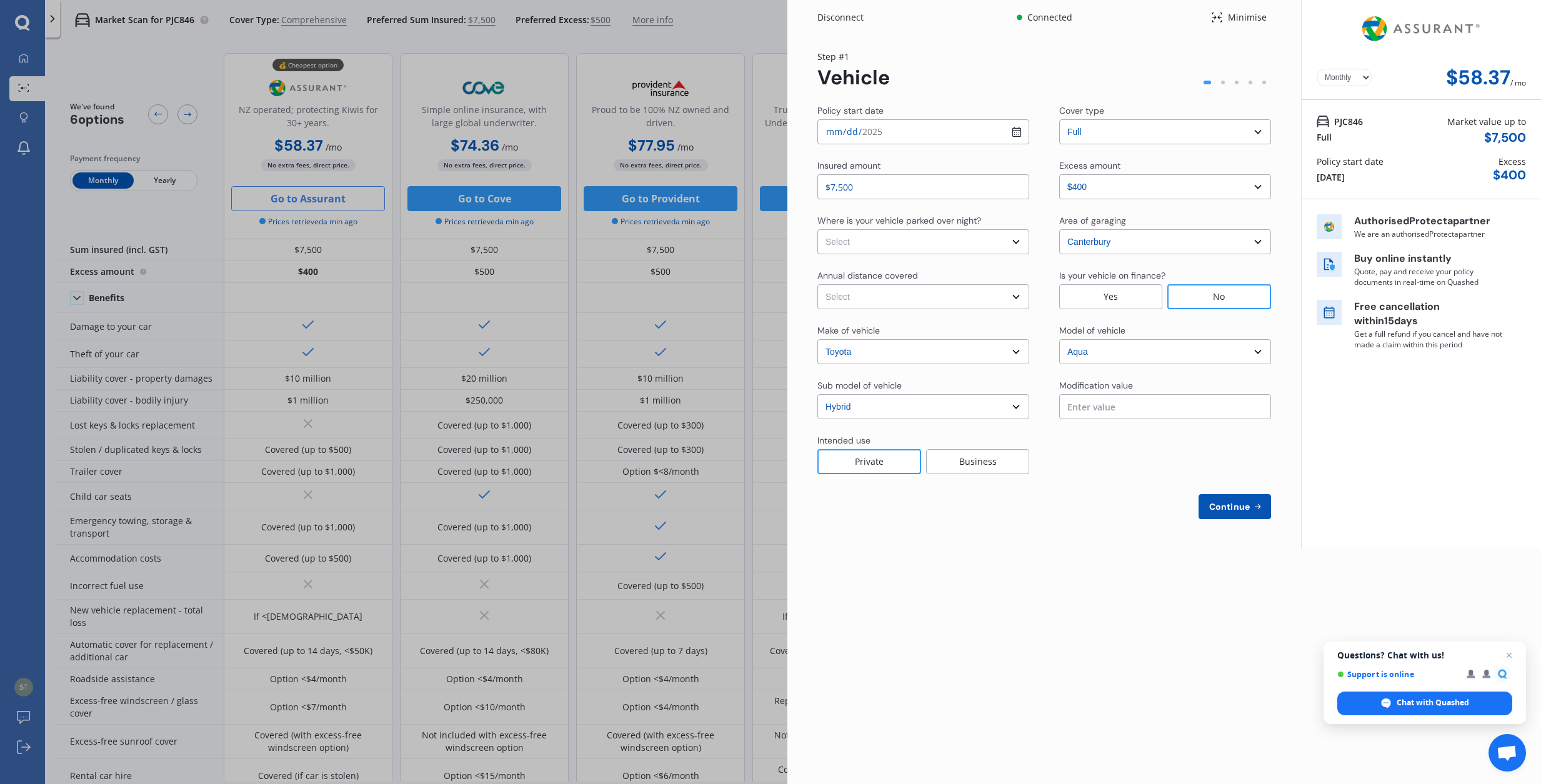
select select "On own property"
select select "15000"
click at [1241, 506] on span "Continue" at bounding box center [1229, 506] width 46 height 10
select select "Mr"
select select "30"
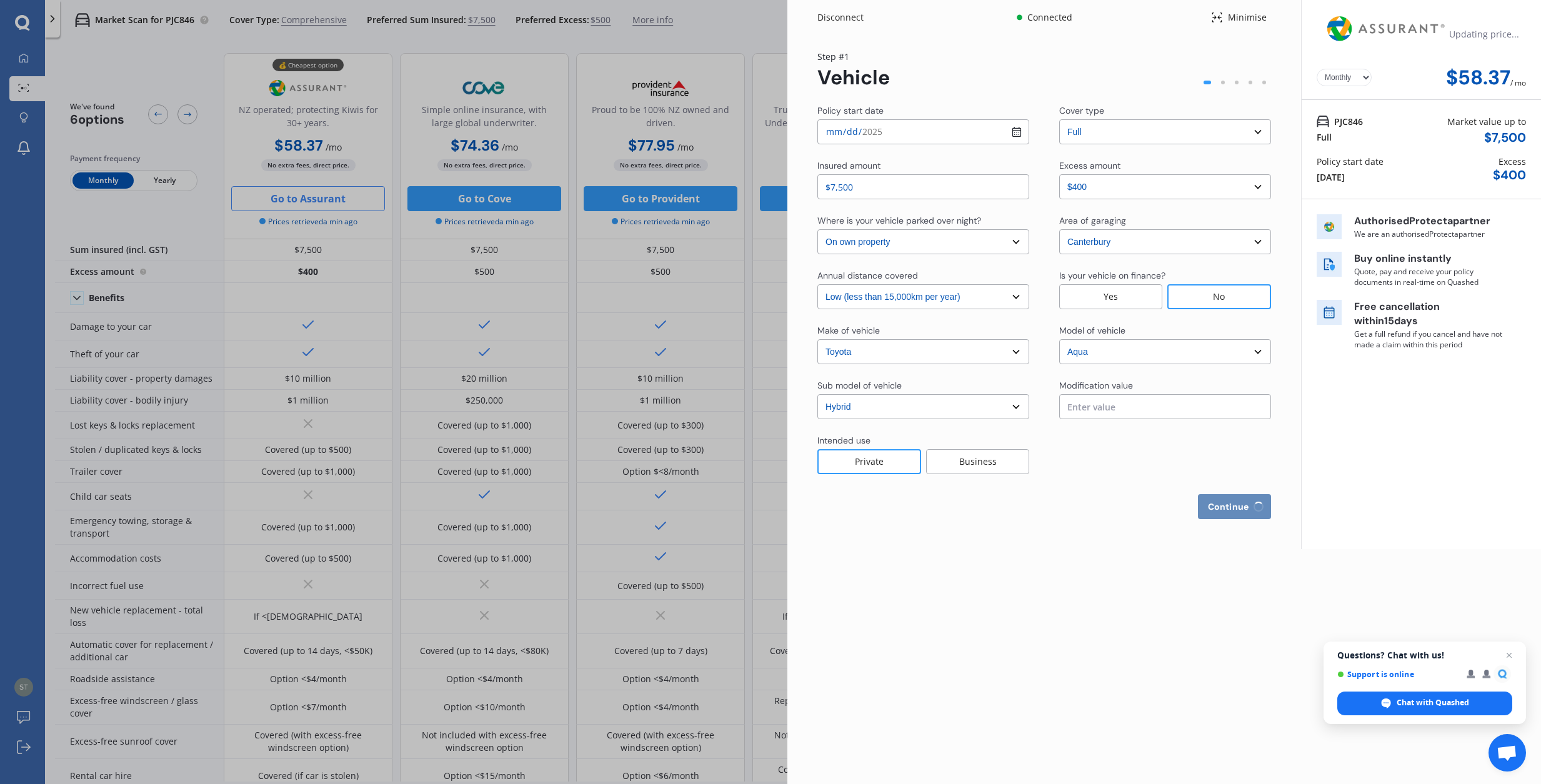
select select "10"
select select "1960"
select select "full"
select select "more than 4 years"
select select "[GEOGRAPHIC_DATA]"
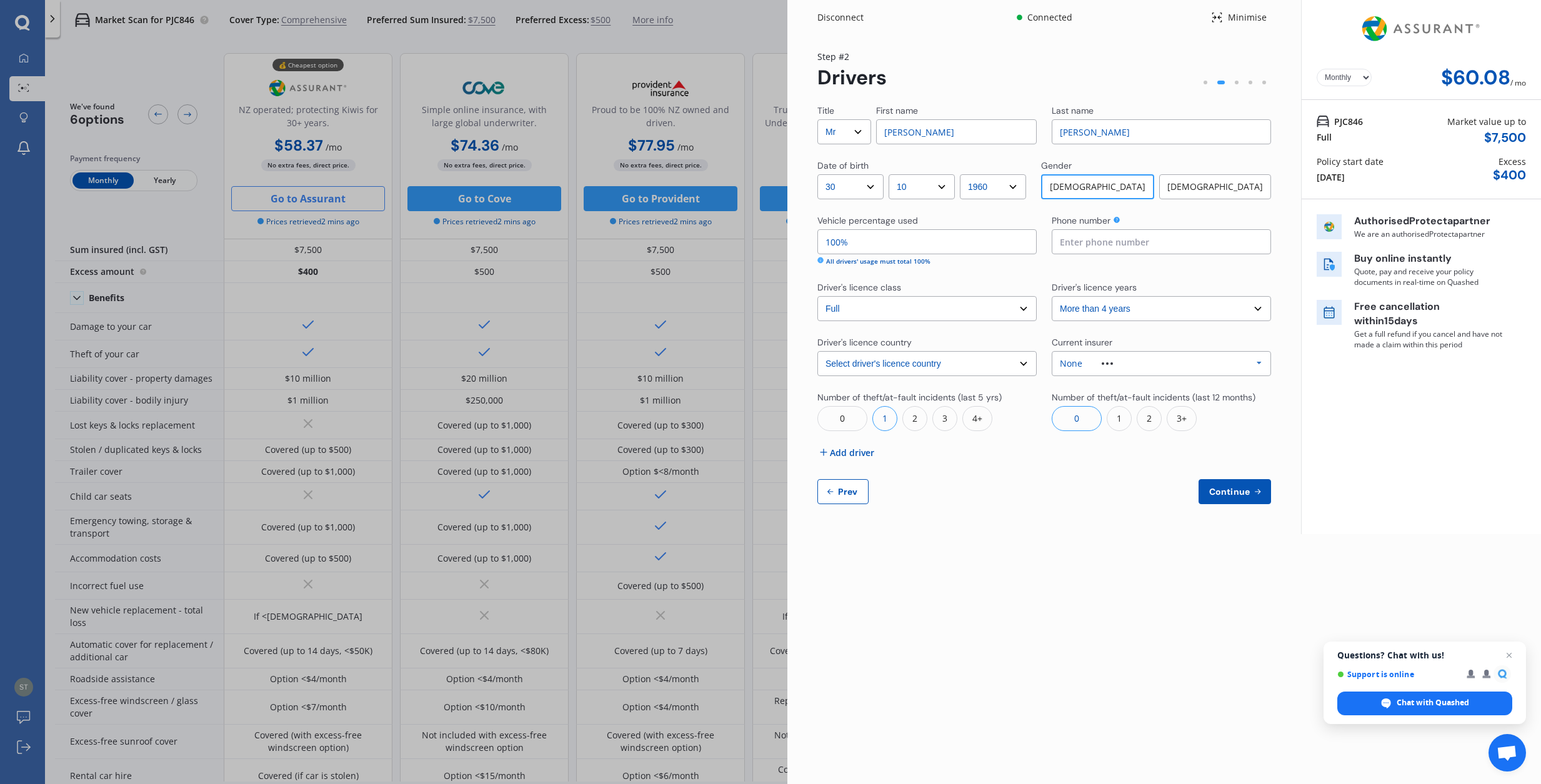
click at [1361, 77] on select "Yearly Monthly" at bounding box center [1344, 78] width 55 height 18
select select "Yearly"
click at [1240, 492] on span "Continue" at bounding box center [1229, 491] width 46 height 10
click at [1101, 245] on input at bounding box center [1161, 241] width 219 height 25
type input "021656122"
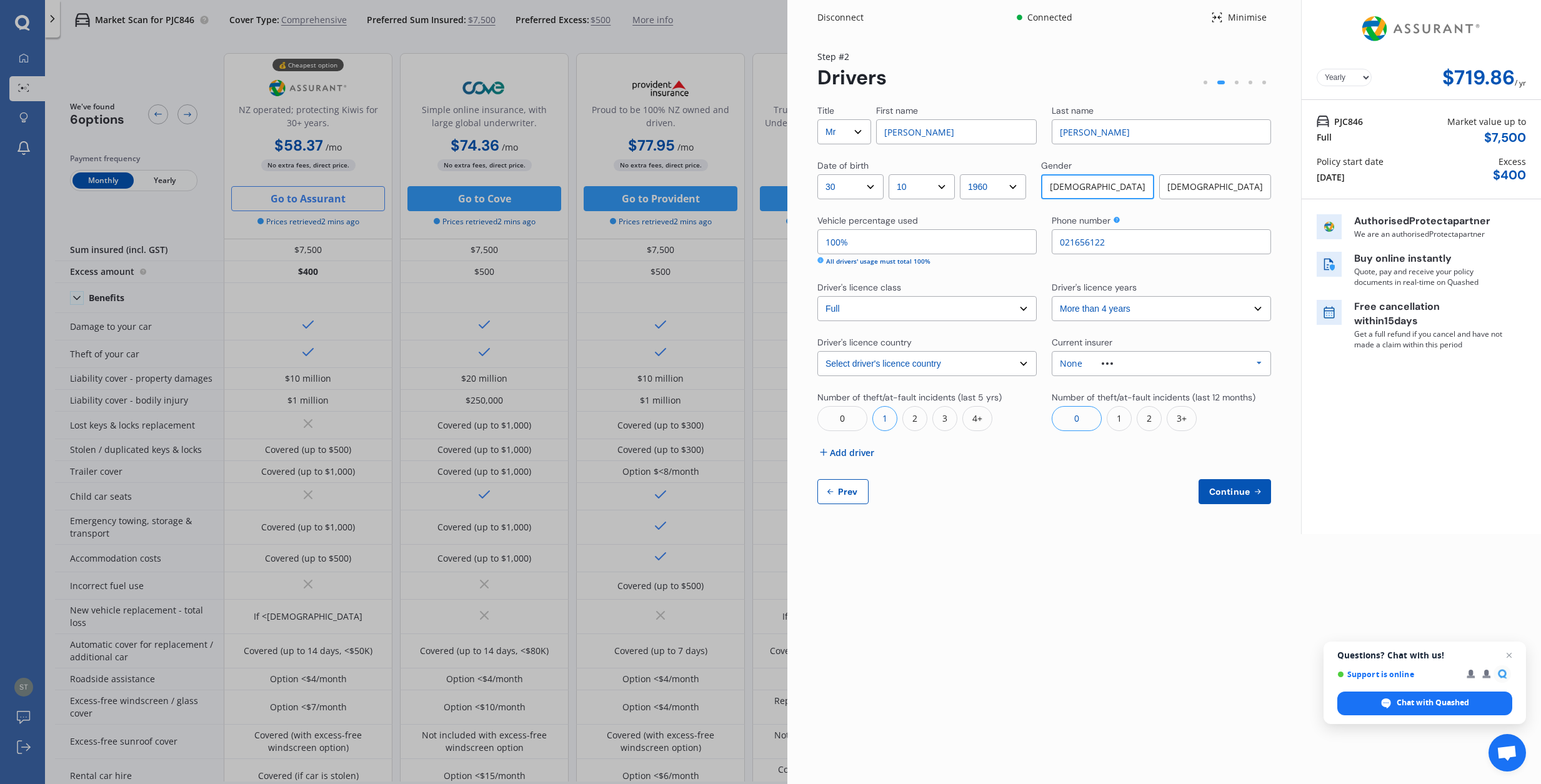
click at [1241, 494] on span "Continue" at bounding box center [1229, 491] width 46 height 10
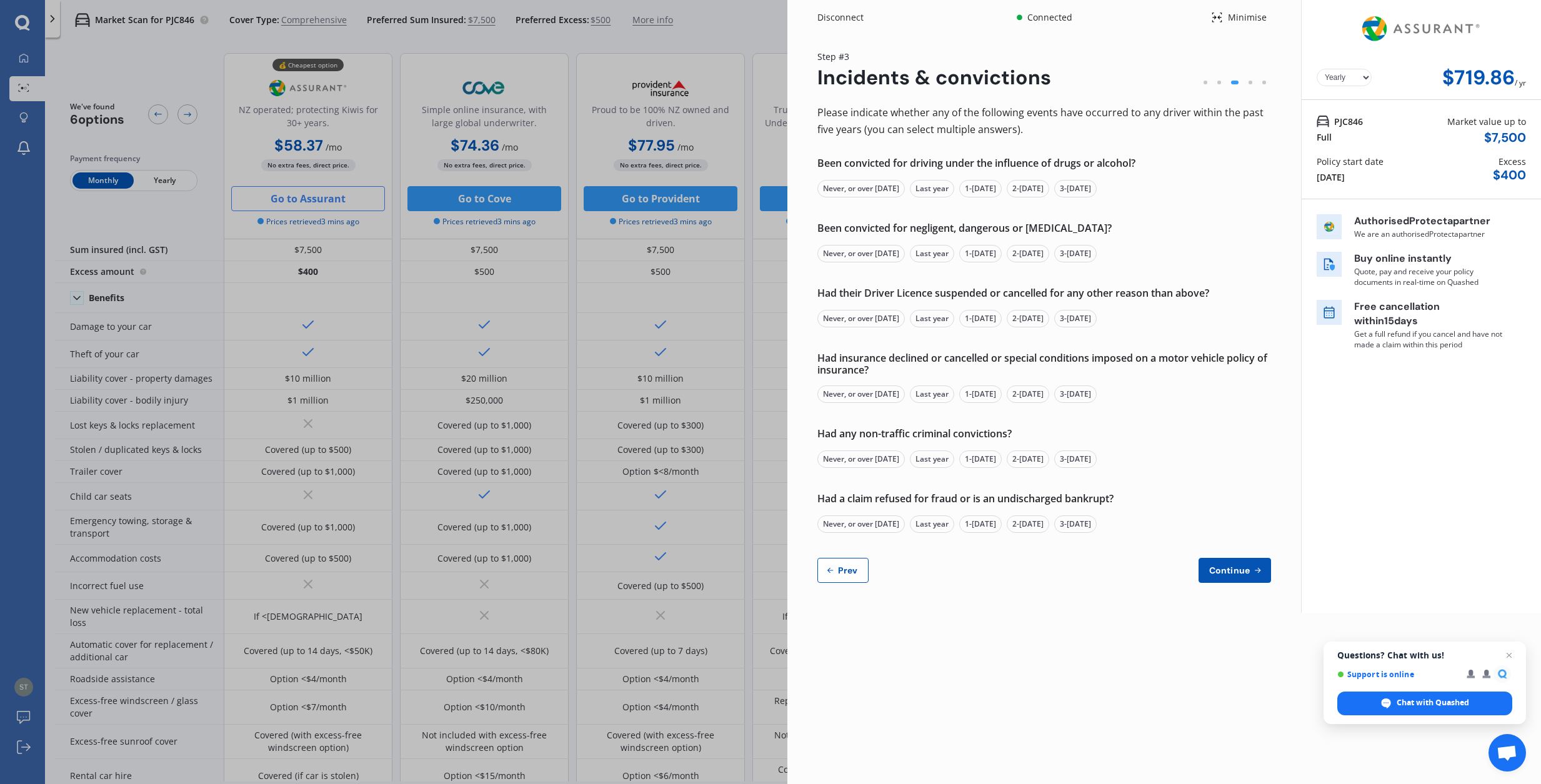
click at [884, 186] on div "Never, or over [DATE]" at bounding box center [861, 189] width 87 height 18
click at [869, 250] on div "Never, or over [DATE]" at bounding box center [861, 254] width 87 height 18
drag, startPoint x: 876, startPoint y: 317, endPoint x: 886, endPoint y: 328, distance: 14.9
click at [876, 317] on div "Never, or over [DATE]" at bounding box center [861, 319] width 87 height 18
click at [876, 390] on div "Never, or over [DATE]" at bounding box center [861, 395] width 87 height 18
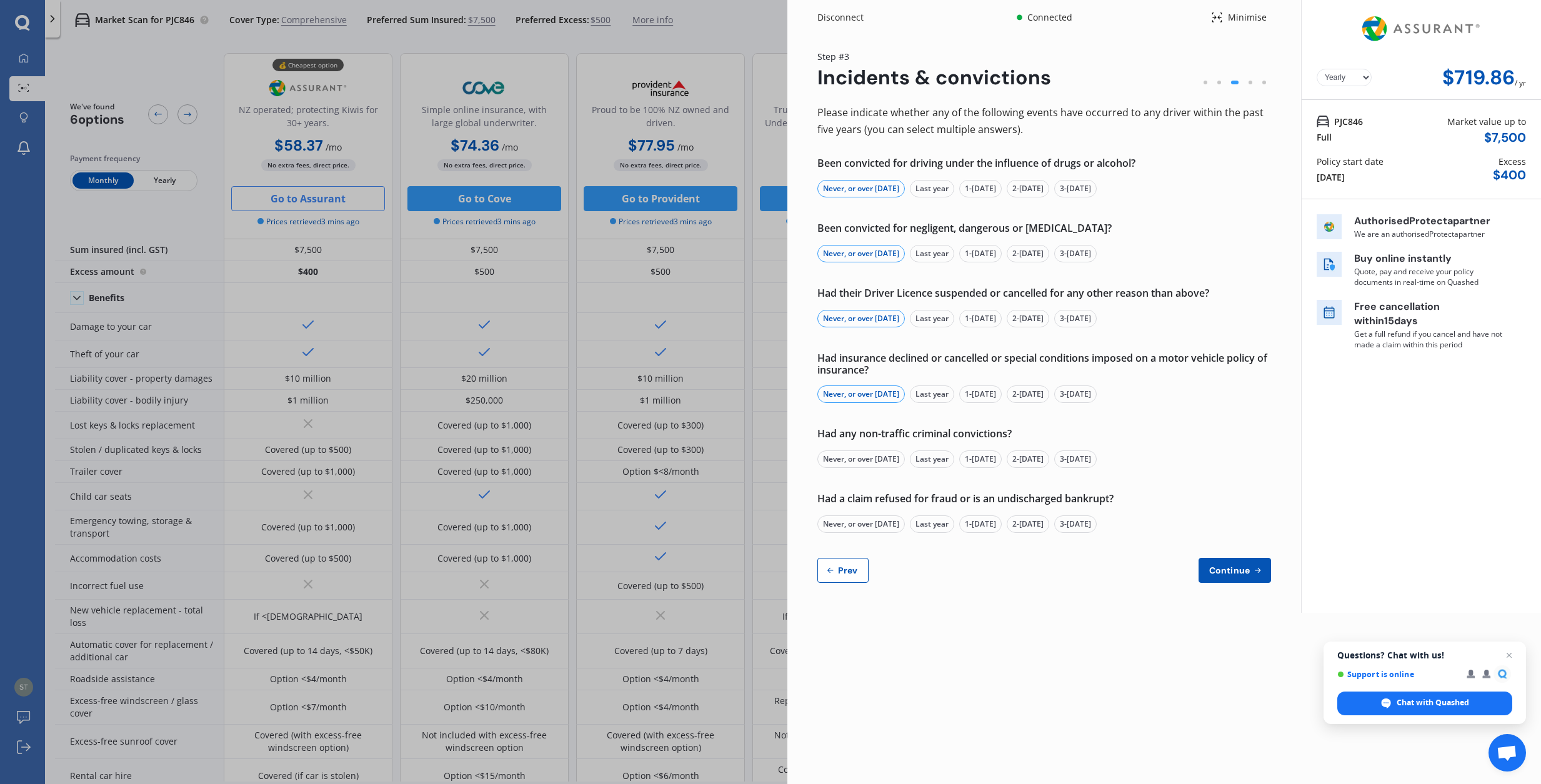
click at [880, 457] on div "Never, or over [DATE]" at bounding box center [861, 459] width 87 height 18
click at [878, 521] on div "Never, or over [DATE]" at bounding box center [861, 524] width 87 height 18
click at [1236, 566] on span "Continue" at bounding box center [1229, 570] width 46 height 10
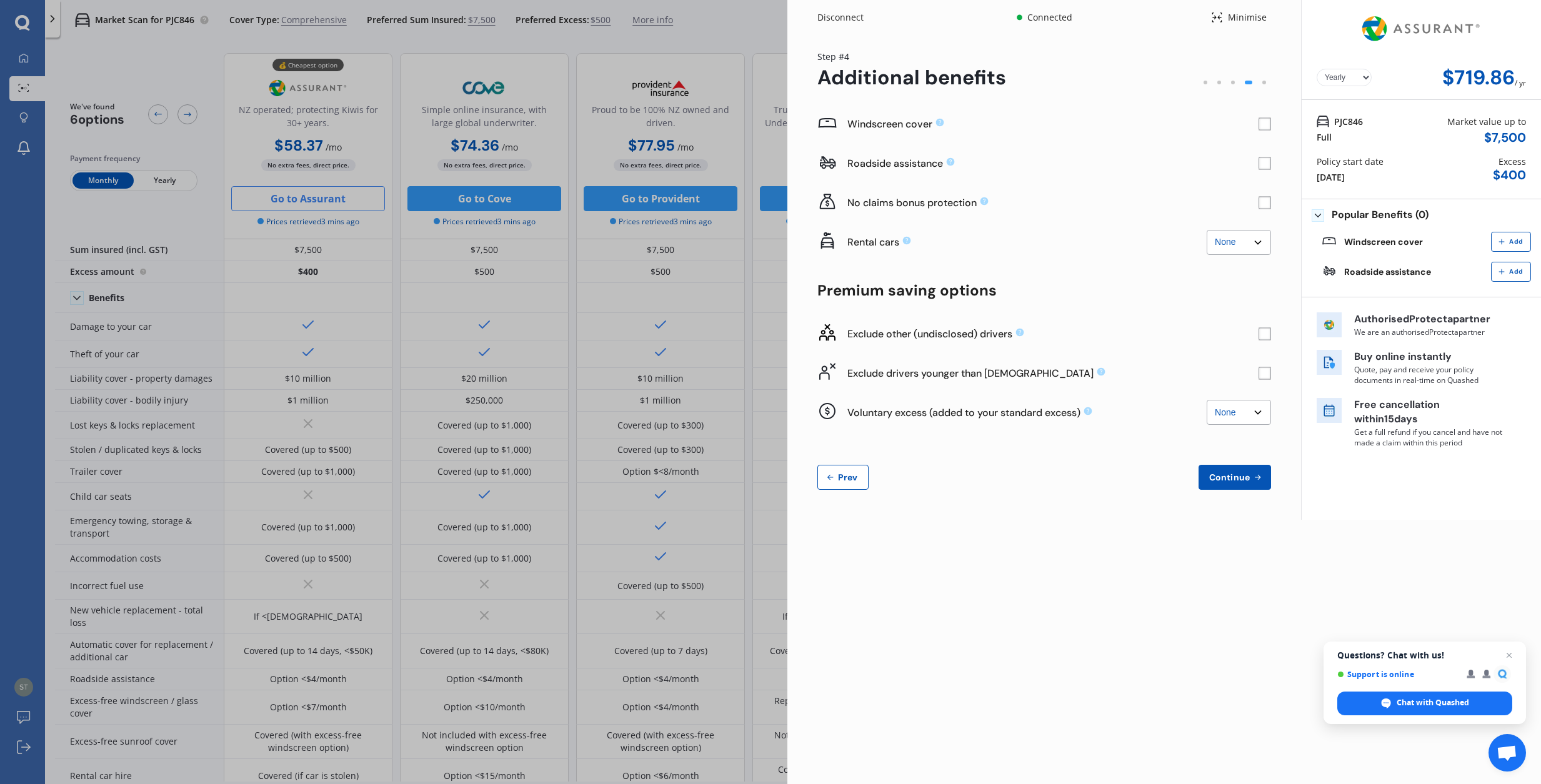
click at [1266, 127] on rect at bounding box center [1264, 124] width 12 height 12
click at [1264, 126] on icon at bounding box center [1264, 124] width 8 height 6
click at [1266, 203] on rect at bounding box center [1264, 203] width 12 height 12
click at [1265, 203] on icon at bounding box center [1264, 203] width 8 height 6
click at [1266, 375] on rect at bounding box center [1264, 373] width 12 height 12
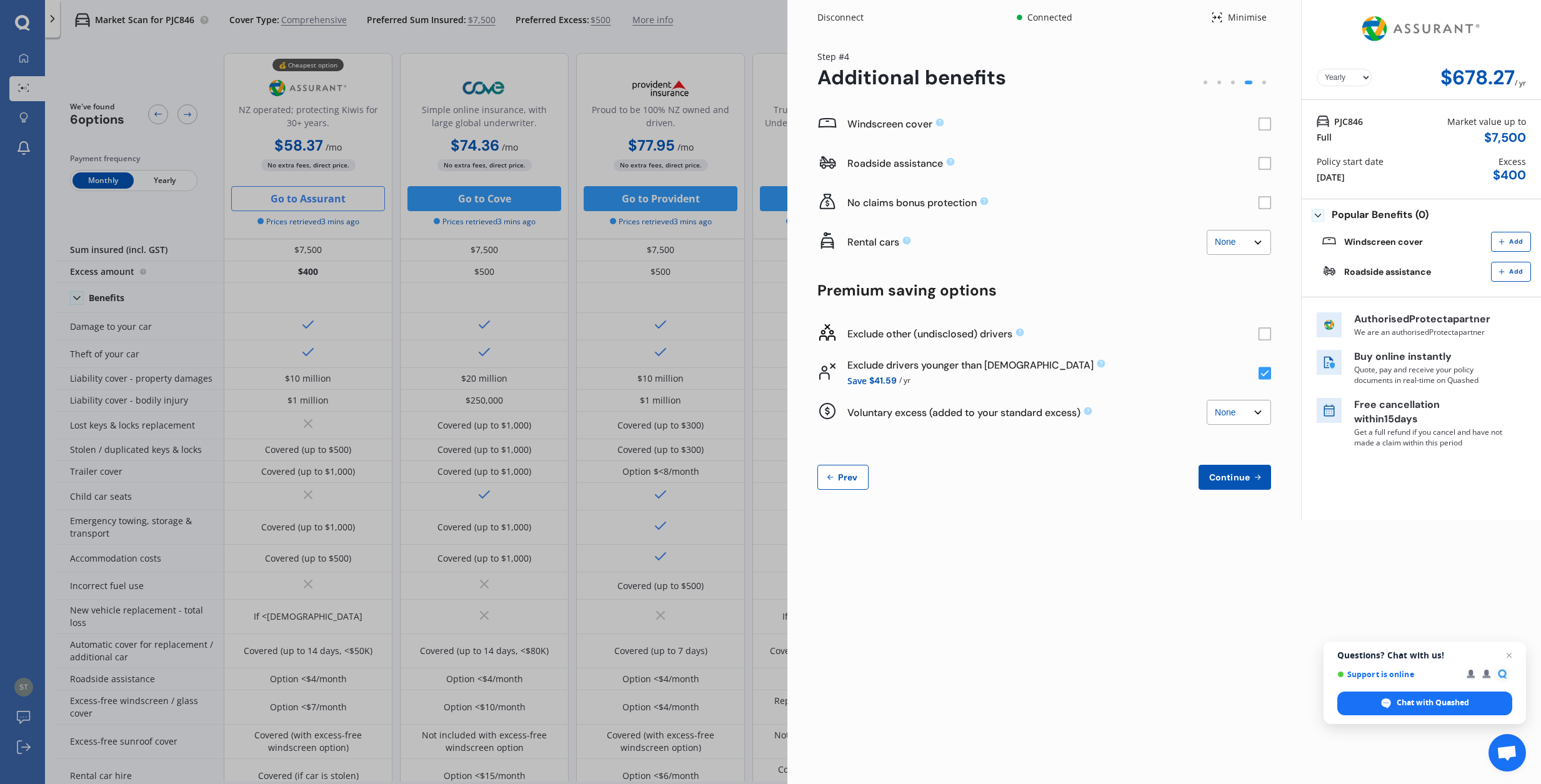
click at [1226, 474] on span "Continue" at bounding box center [1229, 477] width 46 height 10
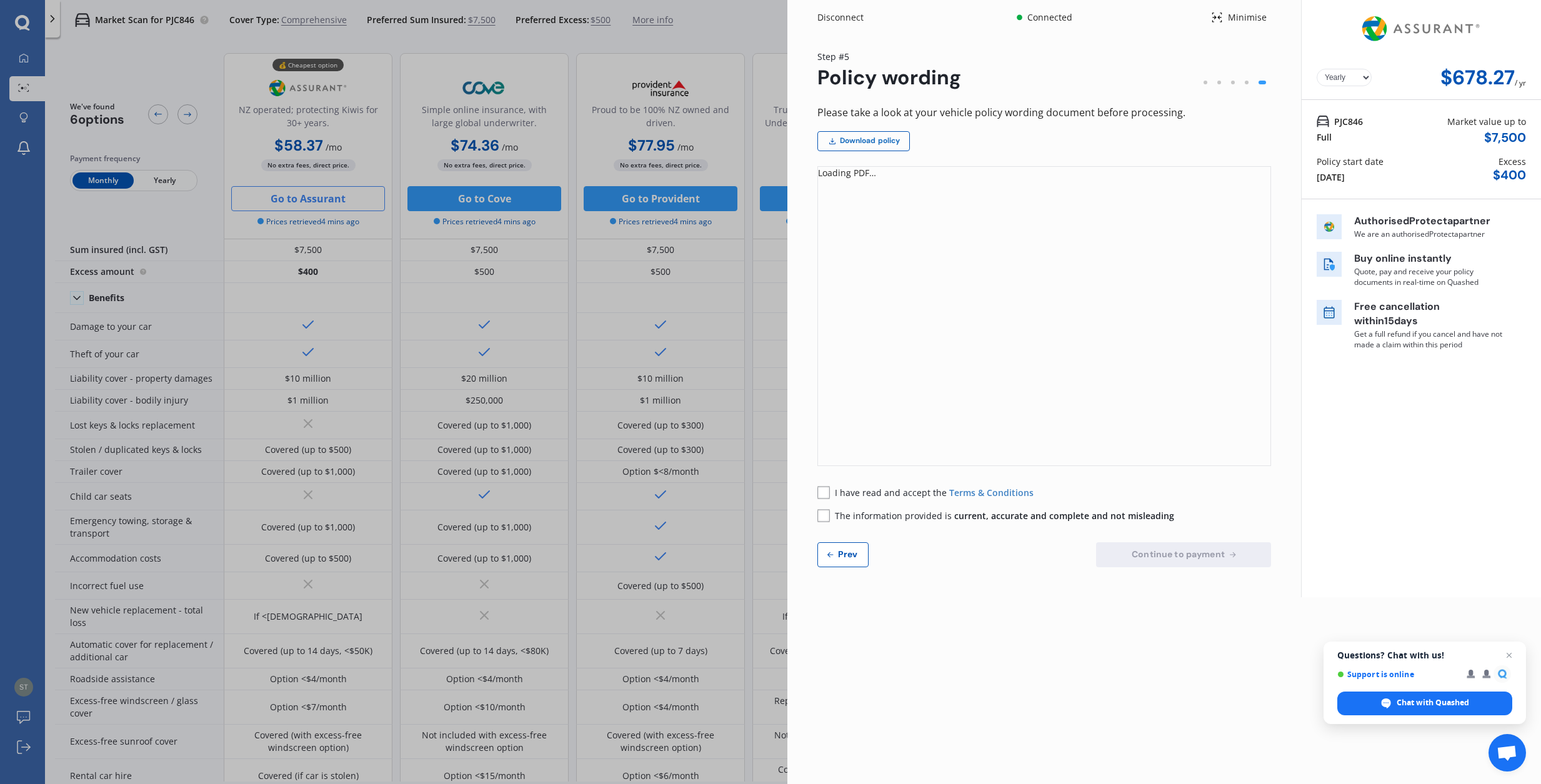
click at [858, 144] on link "Download policy" at bounding box center [863, 141] width 93 height 20
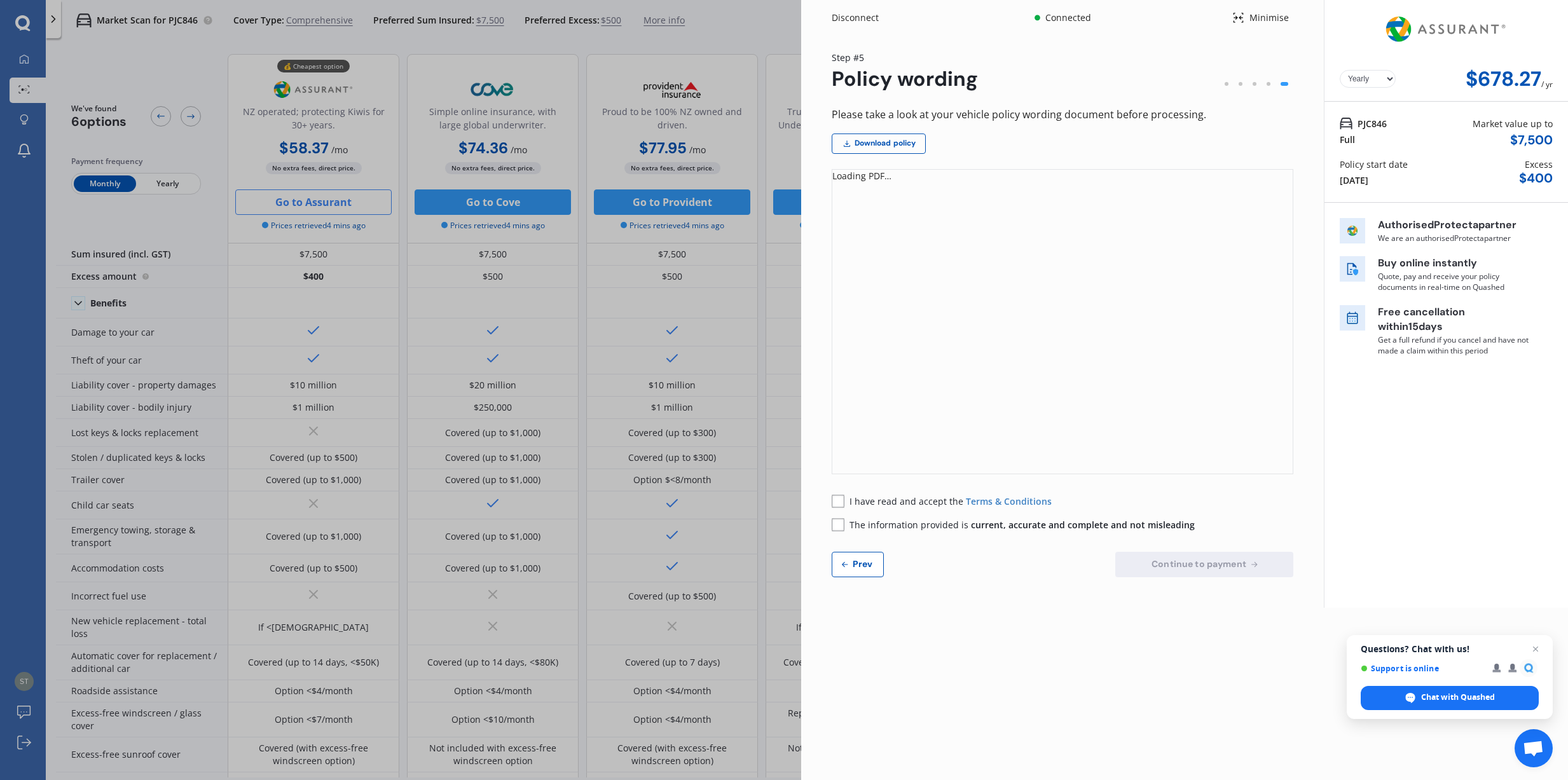
drag, startPoint x: 839, startPoint y: 499, endPoint x: 841, endPoint y: 524, distance: 25.1
click at [839, 499] on rect at bounding box center [838, 501] width 13 height 13
click at [839, 524] on rect at bounding box center [838, 524] width 13 height 13
click at [1174, 568] on span "Continue to payment" at bounding box center [1199, 563] width 100 height 10
